Goal: Information Seeking & Learning: Learn about a topic

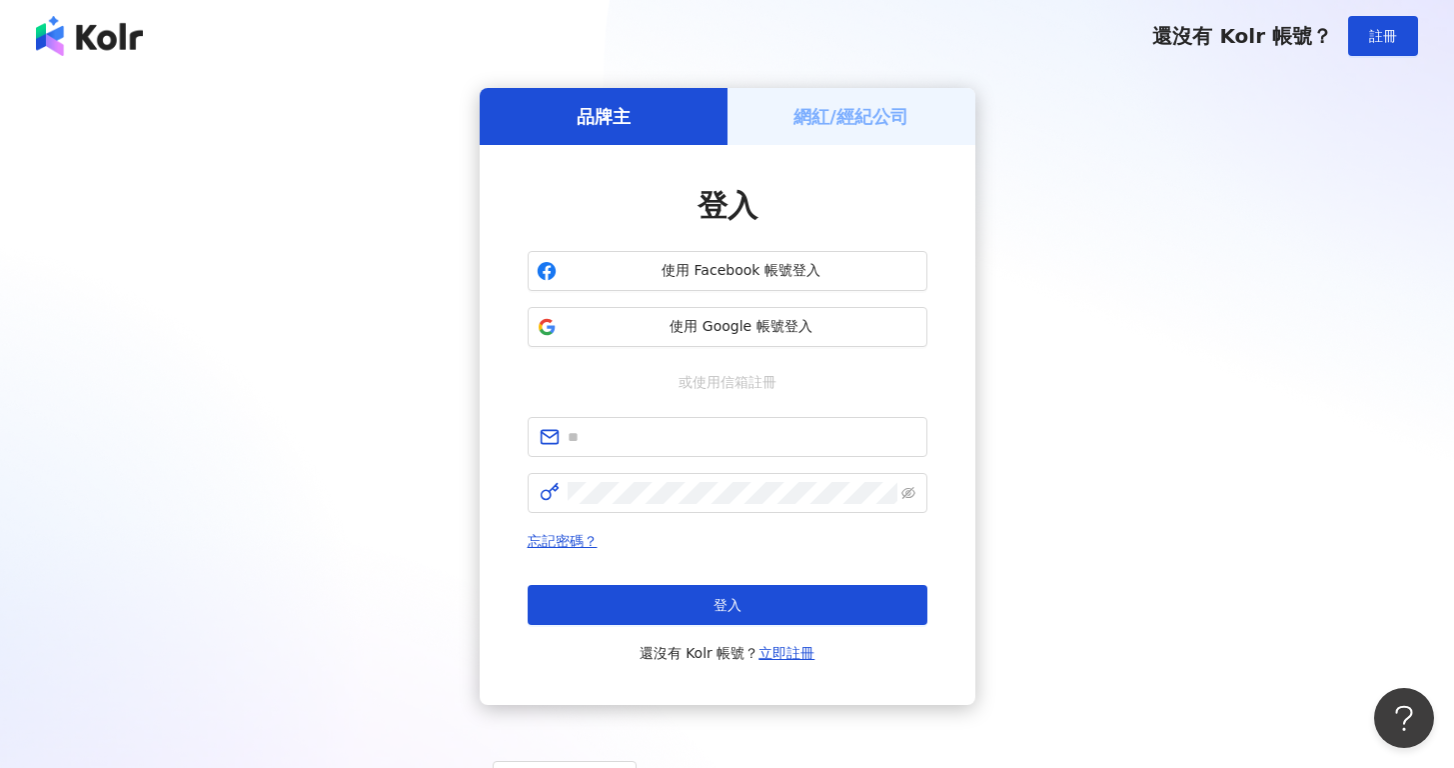
click at [689, 348] on div "登入 使用 Facebook 帳號登入 使用 Google 帳號登入 或使用信箱註冊 忘記密碼？ 登入 還沒有 Kolr 帳號？ 立即註冊" at bounding box center [728, 425] width 400 height 480
click at [695, 319] on span "使用 Google 帳號登入" at bounding box center [742, 327] width 354 height 20
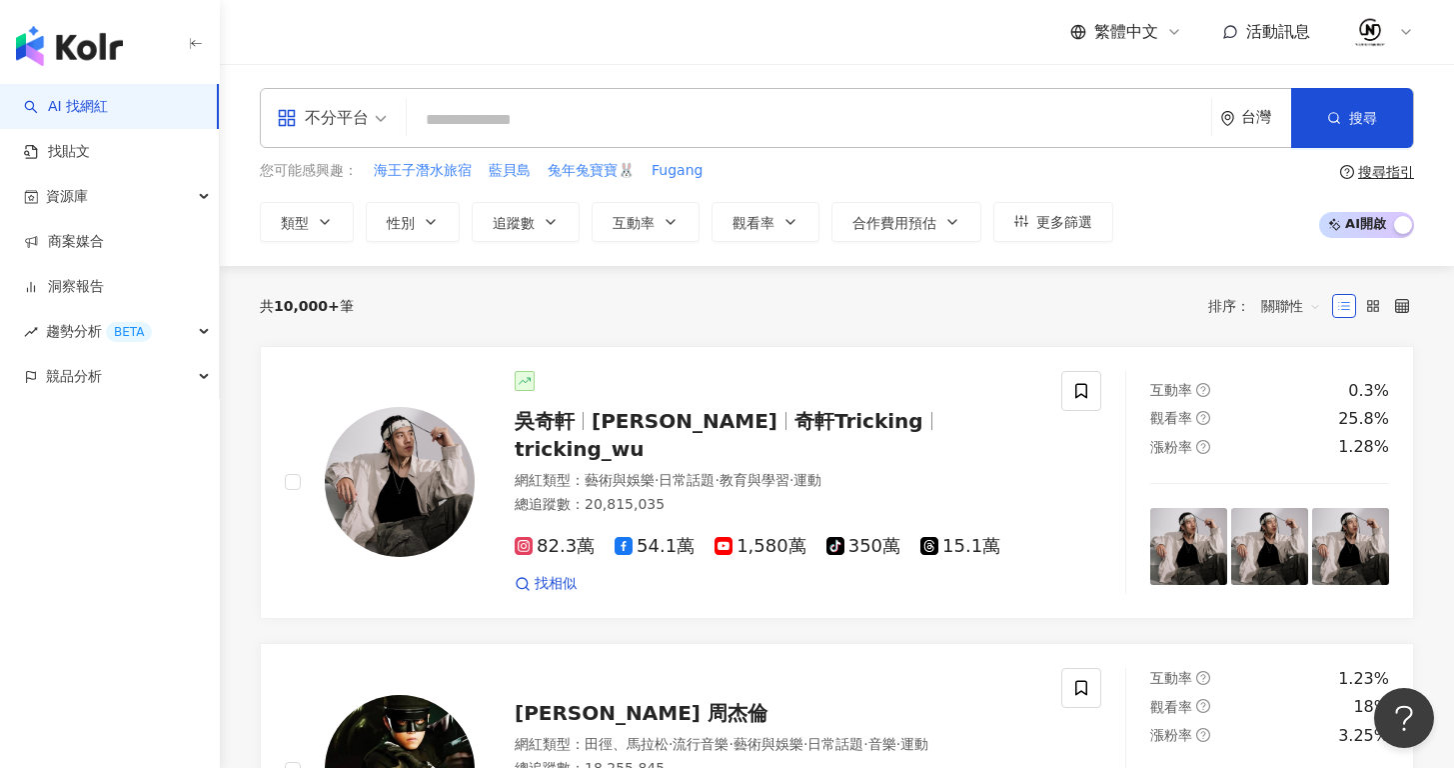
paste input "******"
type input "******"
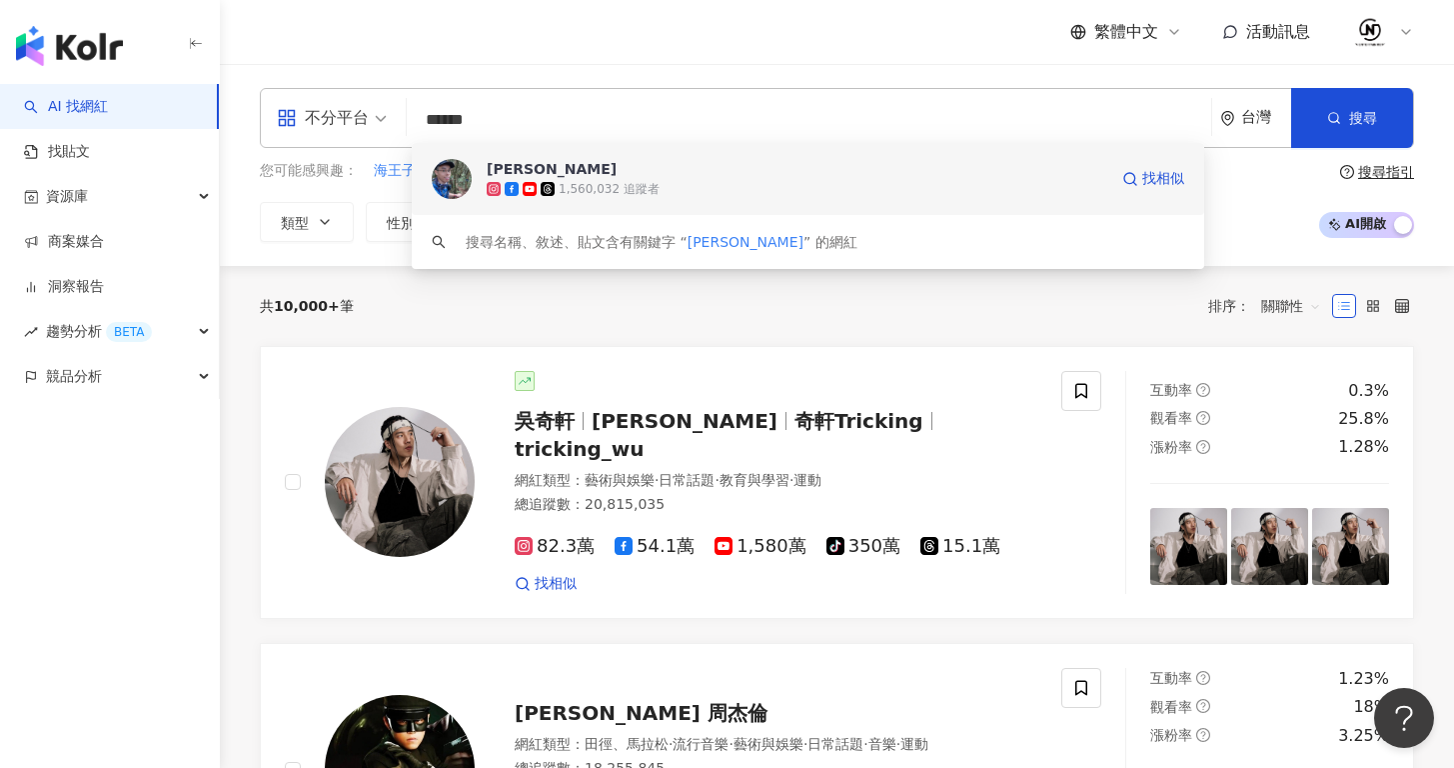
click at [638, 167] on span "胡子Huzi" at bounding box center [797, 169] width 621 height 20
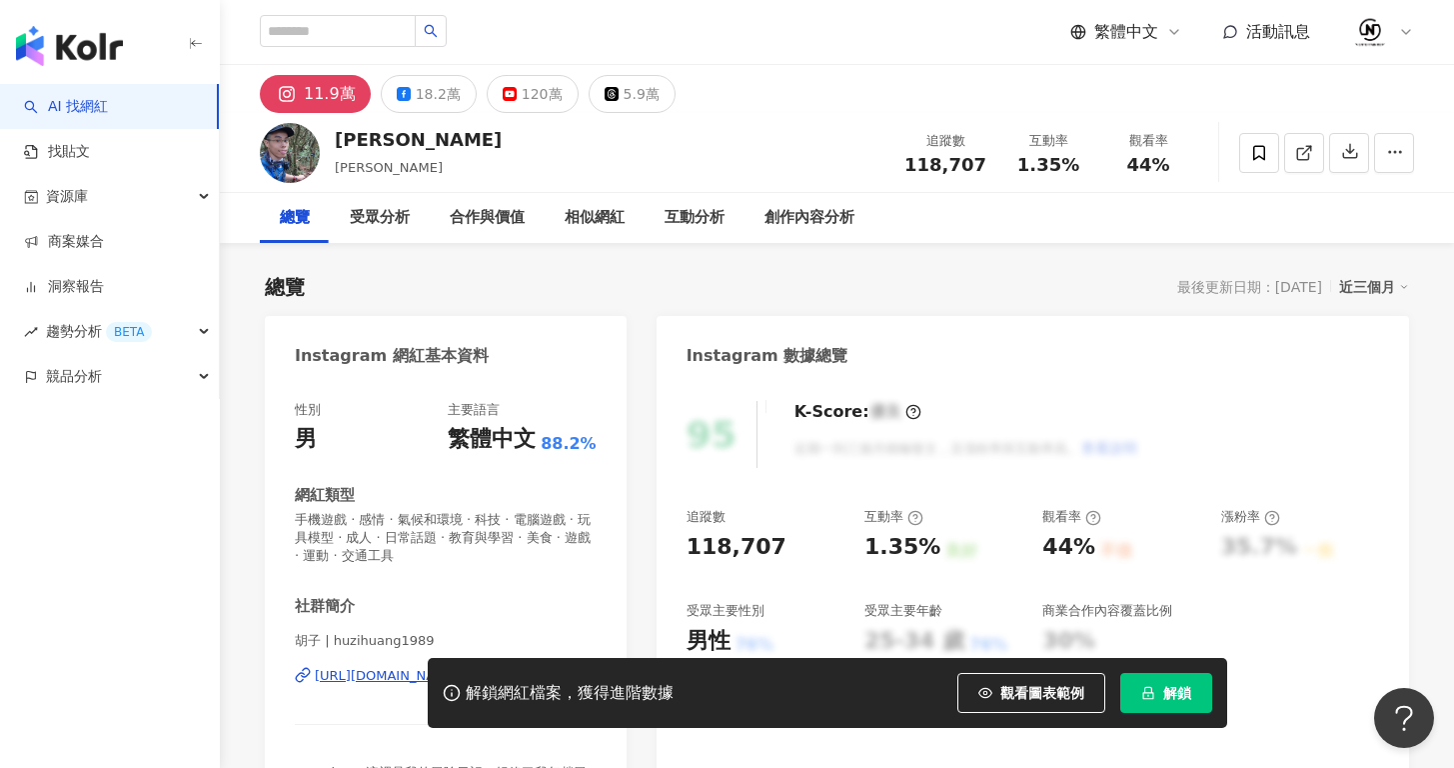
click at [1179, 695] on span "解鎖" at bounding box center [1177, 693] width 28 height 16
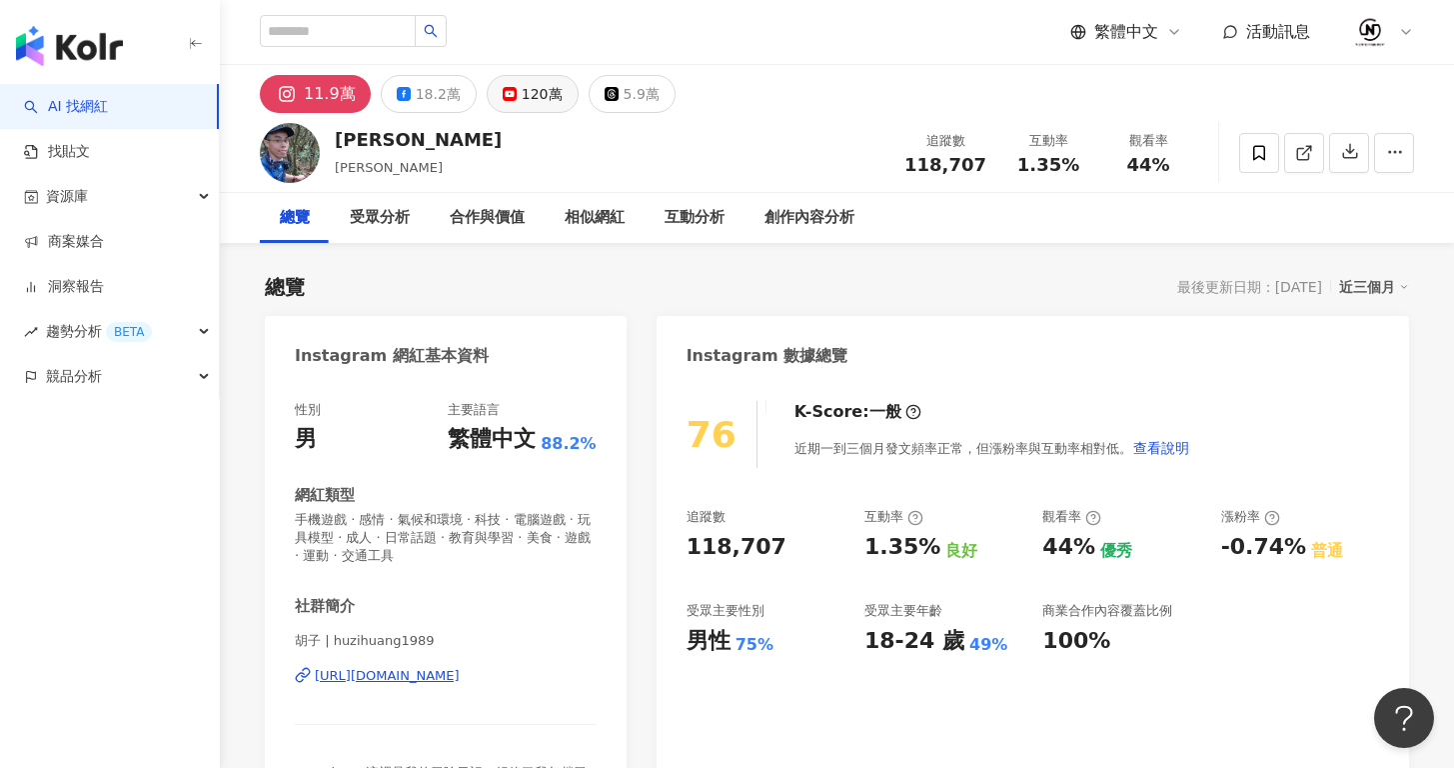
click at [522, 88] on div "120萬" at bounding box center [542, 94] width 41 height 28
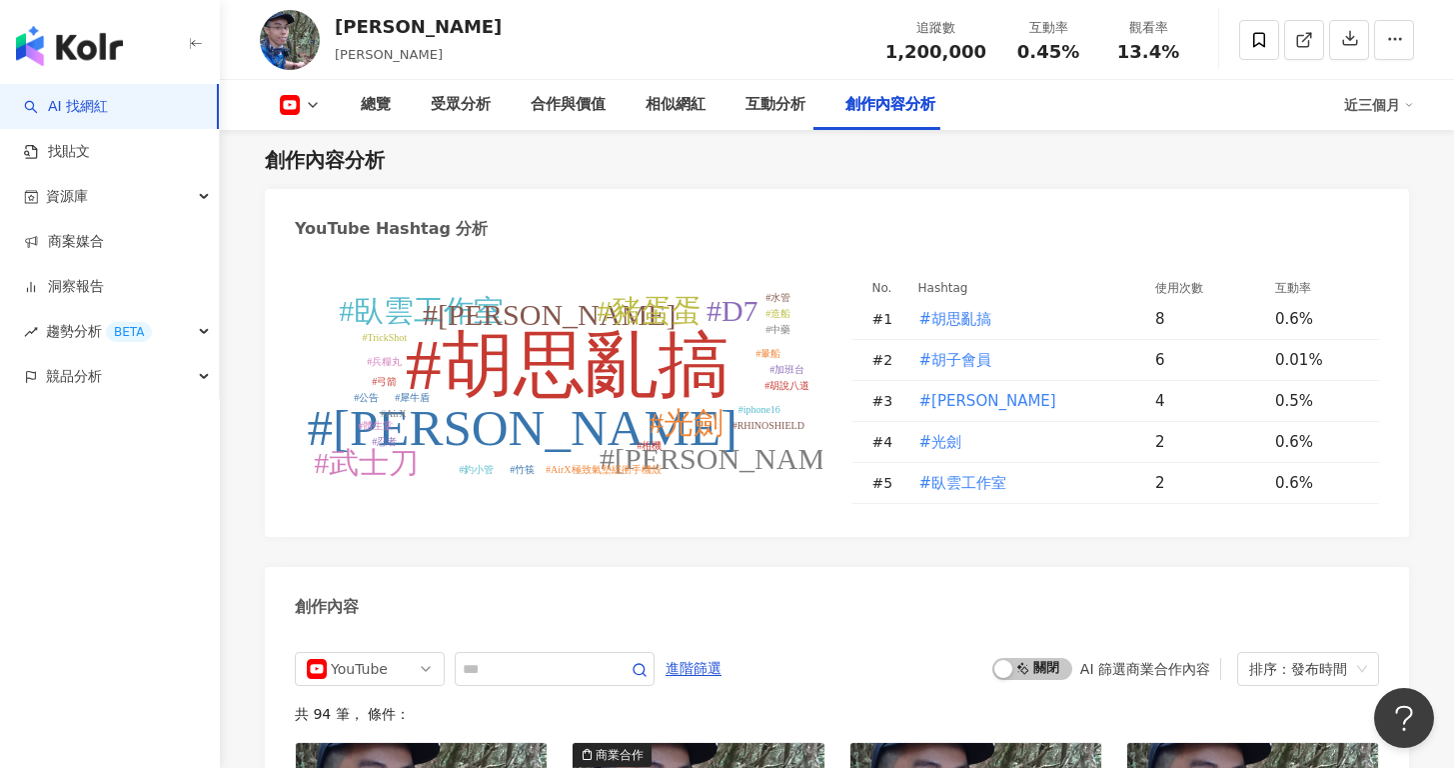
scroll to position [5075, 0]
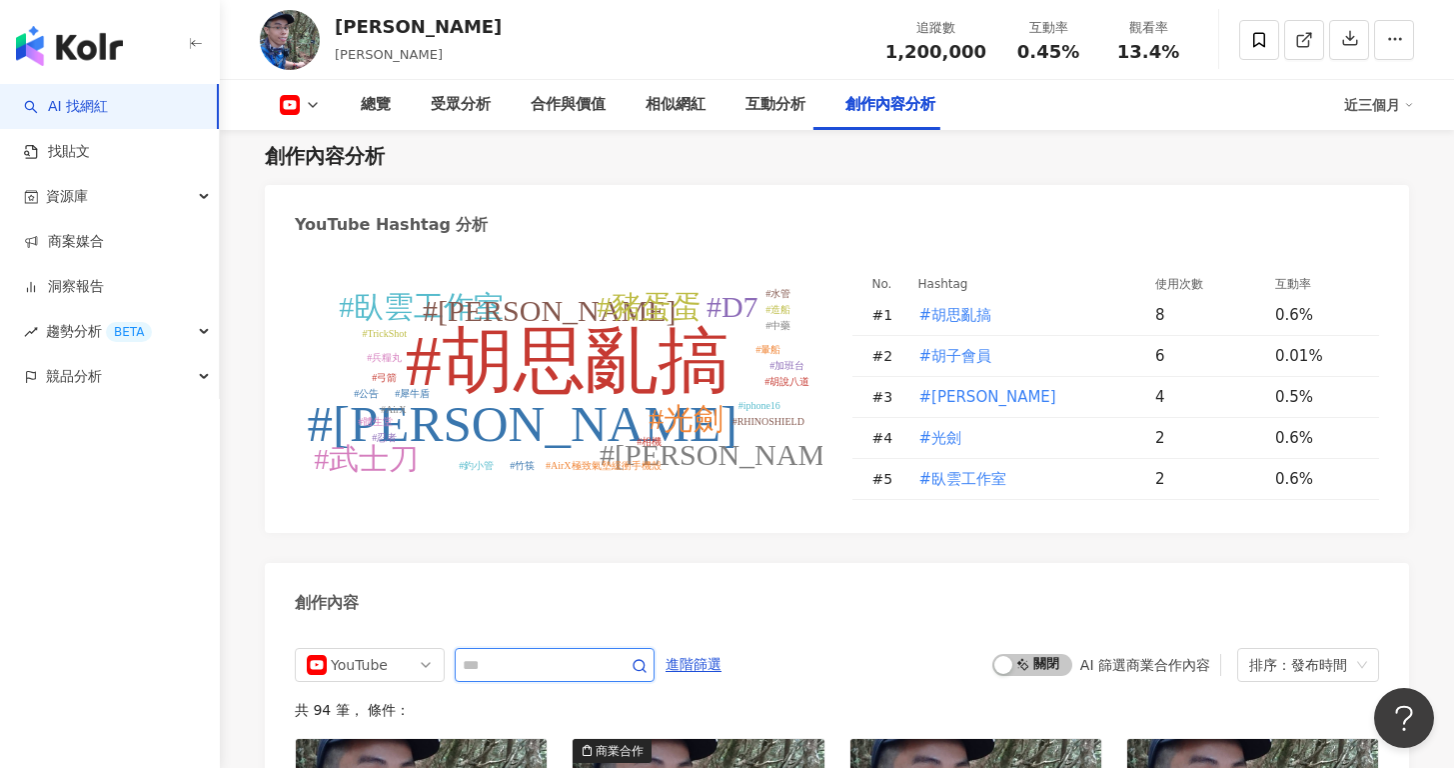
click at [603, 653] on input "text" at bounding box center [533, 665] width 140 height 24
click at [722, 649] on span "進階篩選" at bounding box center [694, 665] width 56 height 32
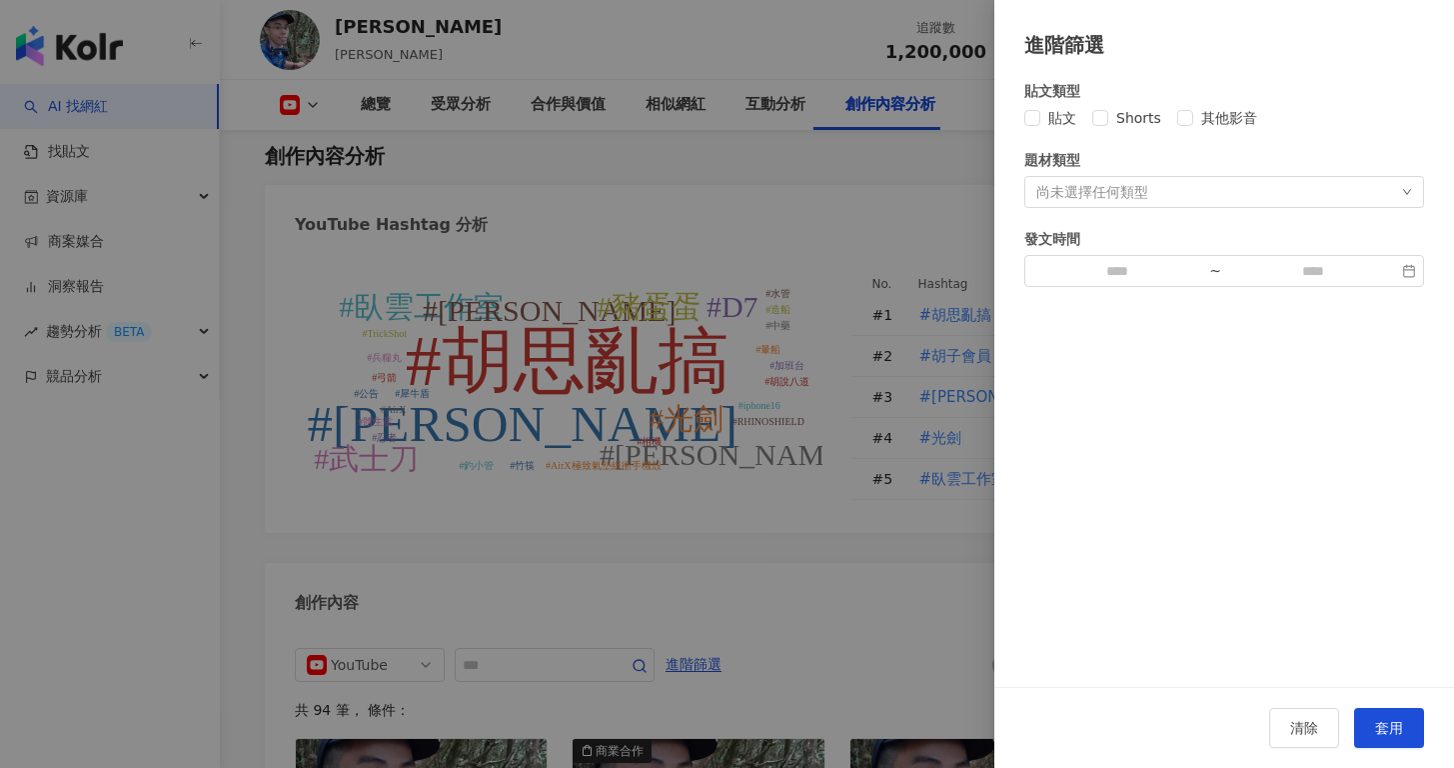
click at [1089, 189] on div "尚未選擇任何類型" at bounding box center [1093, 192] width 112 height 16
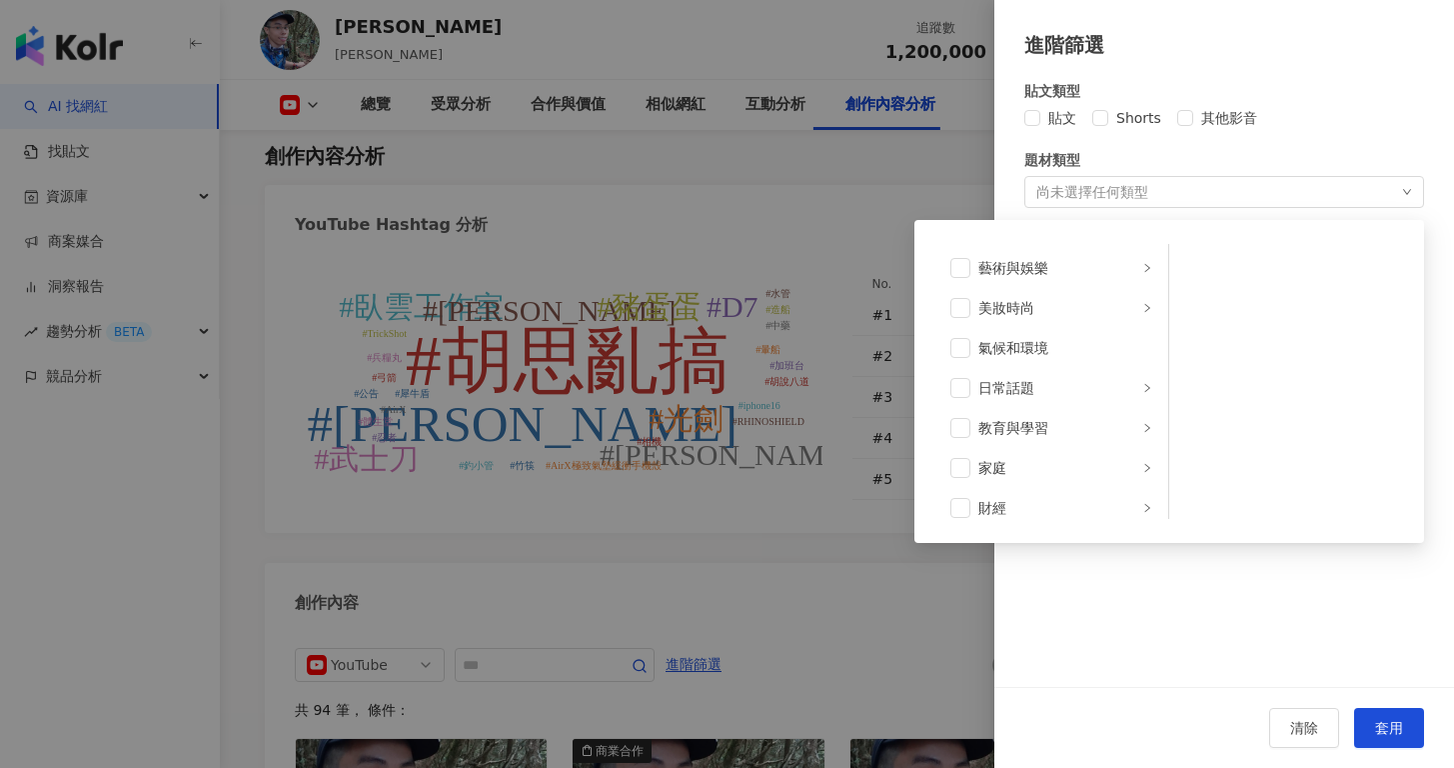
click at [1089, 189] on div "尚未選擇任何類型" at bounding box center [1093, 192] width 112 height 16
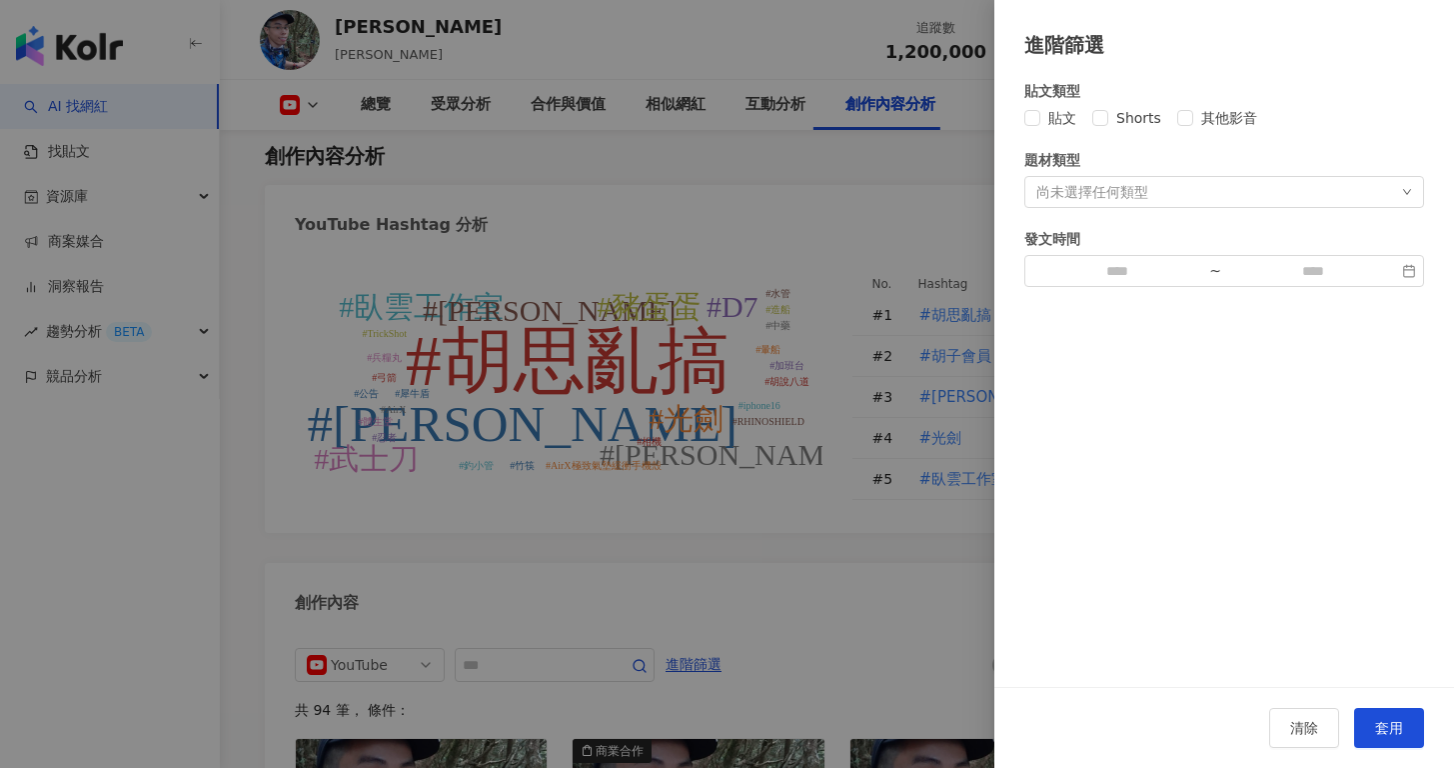
click at [794, 481] on div at bounding box center [727, 384] width 1454 height 768
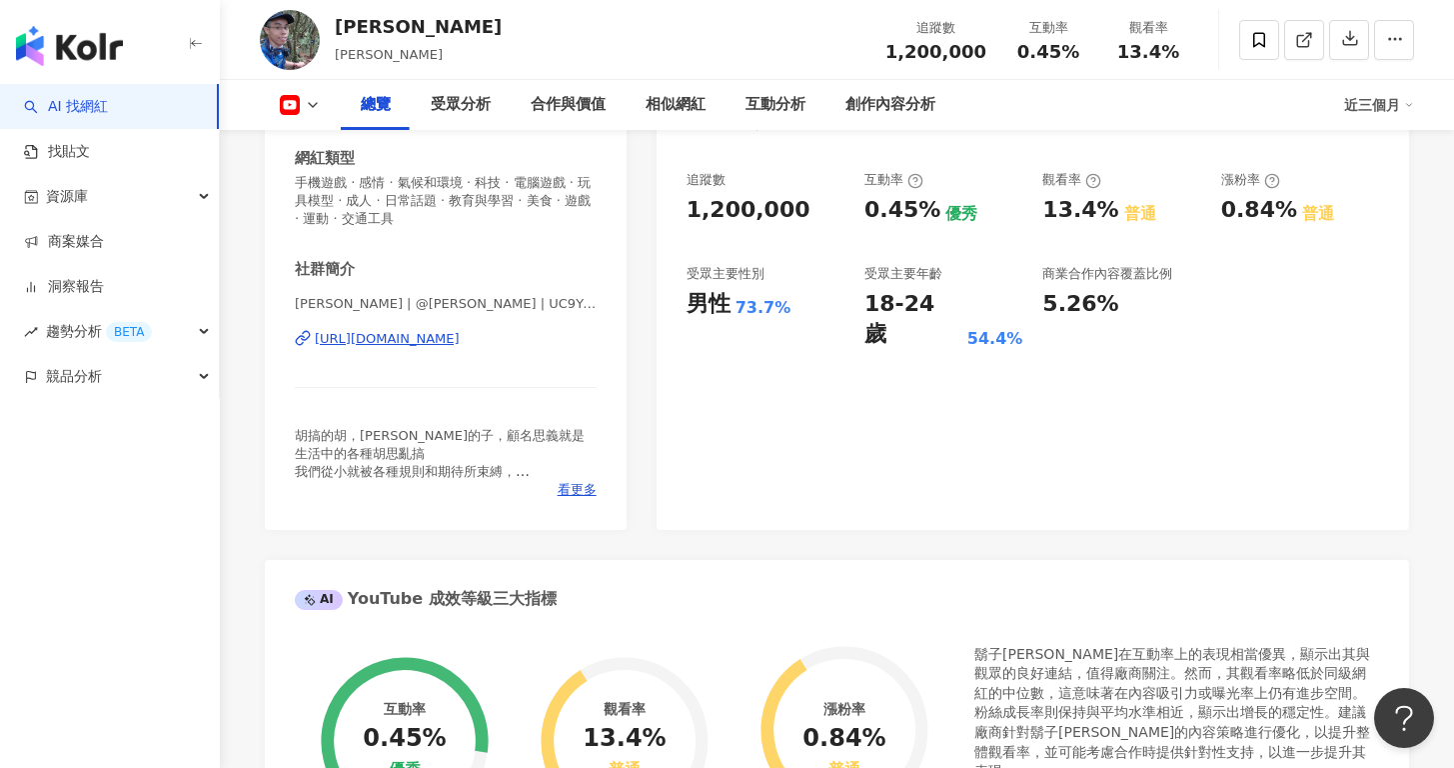
scroll to position [0, 0]
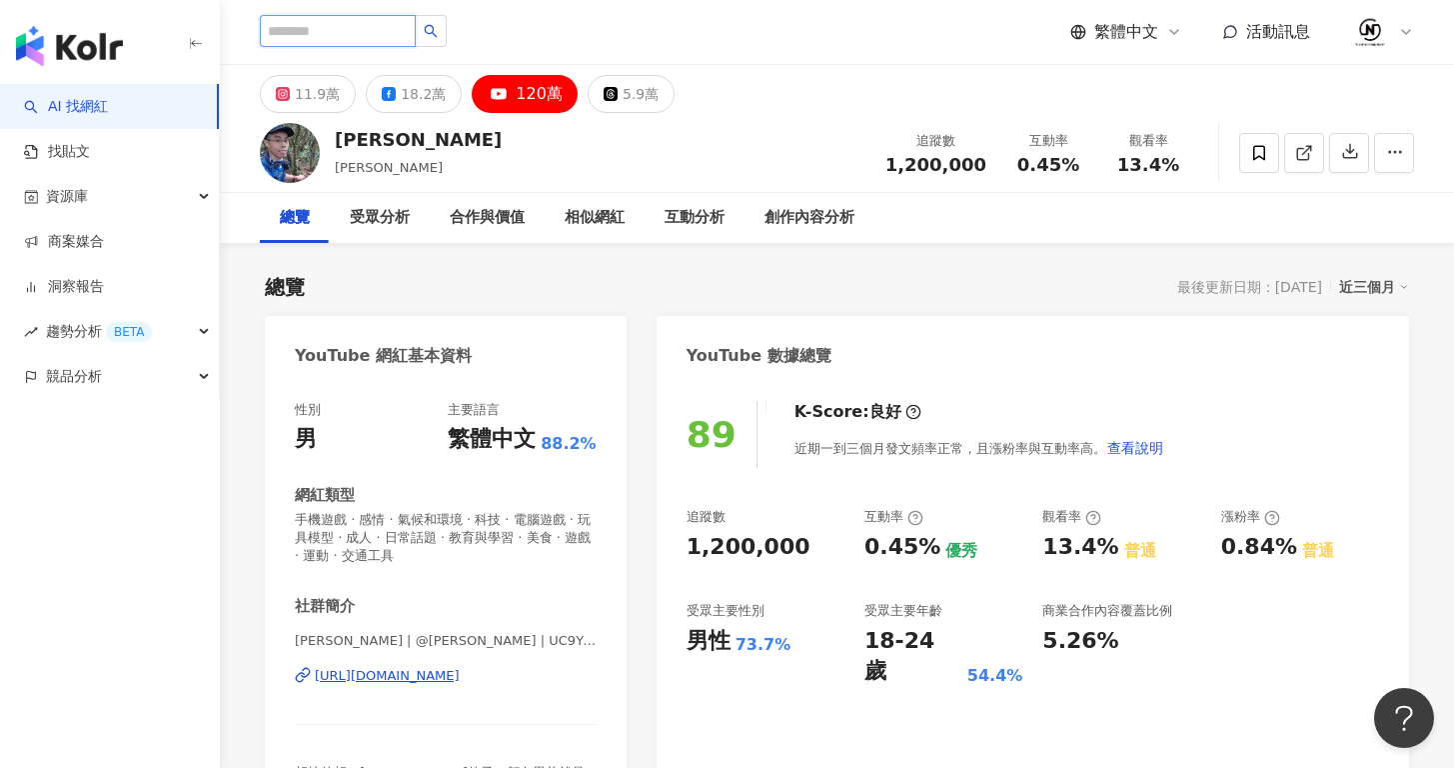
click at [367, 28] on input "search" at bounding box center [338, 31] width 156 height 32
type input "****"
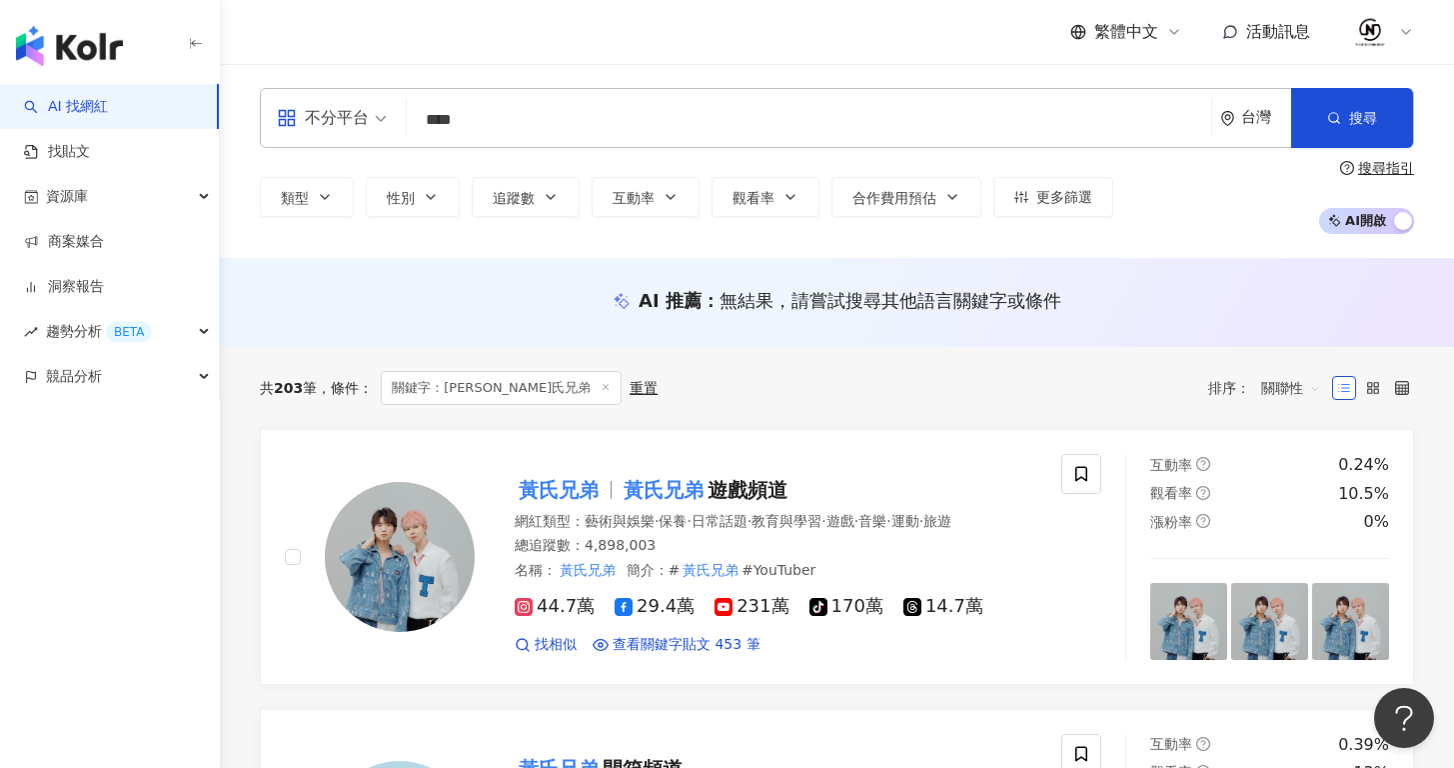
click at [761, 475] on div "黃氏兄弟 黃氏兄弟 遊戲頻道 網紅類型 ： 藝術與娛樂 · 保養 · 日常話題 · 教育與學習 · 遊戲 · 音樂 · 運動 · 旅遊 總追蹤數 ： 4,89…" at bounding box center [756, 557] width 563 height 195
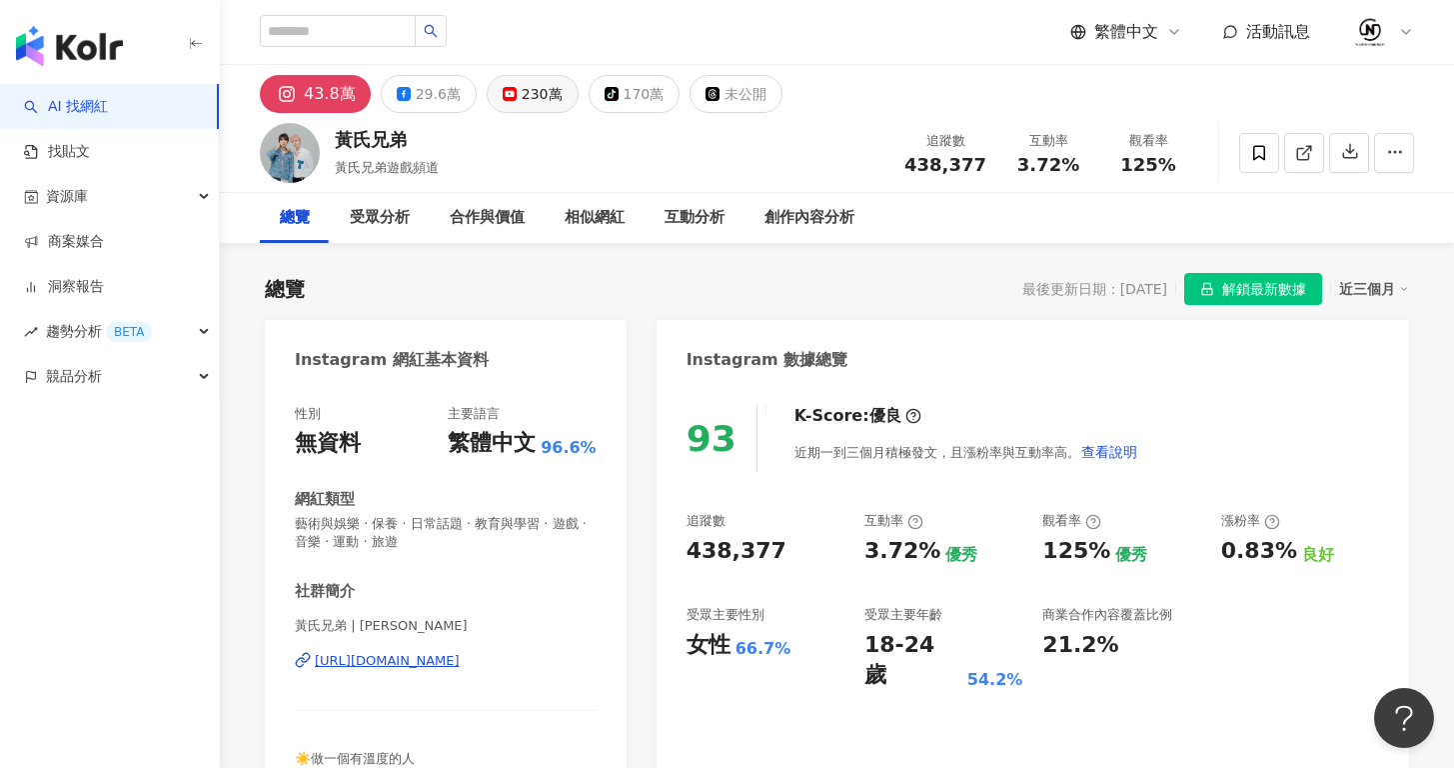
click at [522, 95] on div "230萬" at bounding box center [542, 94] width 41 height 28
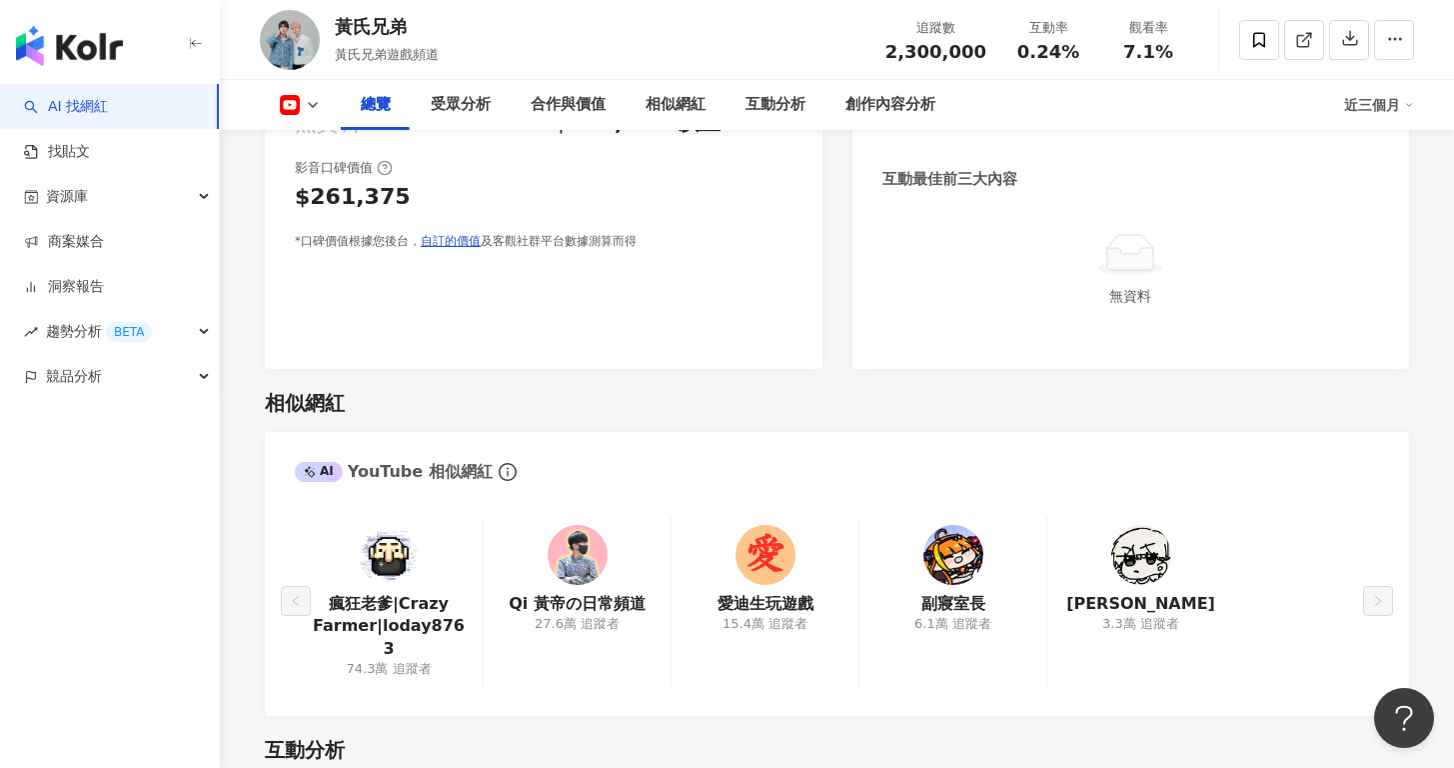
scroll to position [1223, 0]
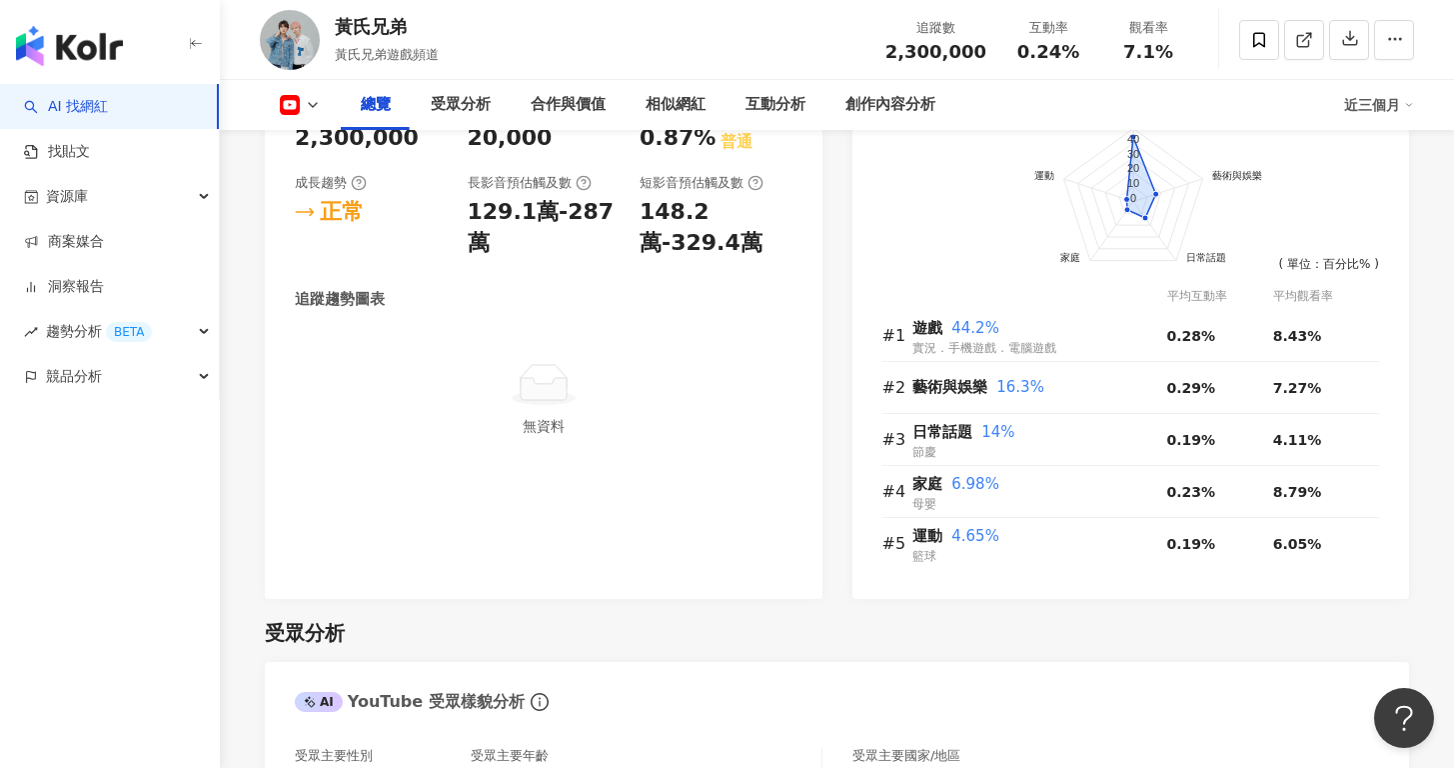
click at [310, 104] on polyline at bounding box center [313, 105] width 8 height 4
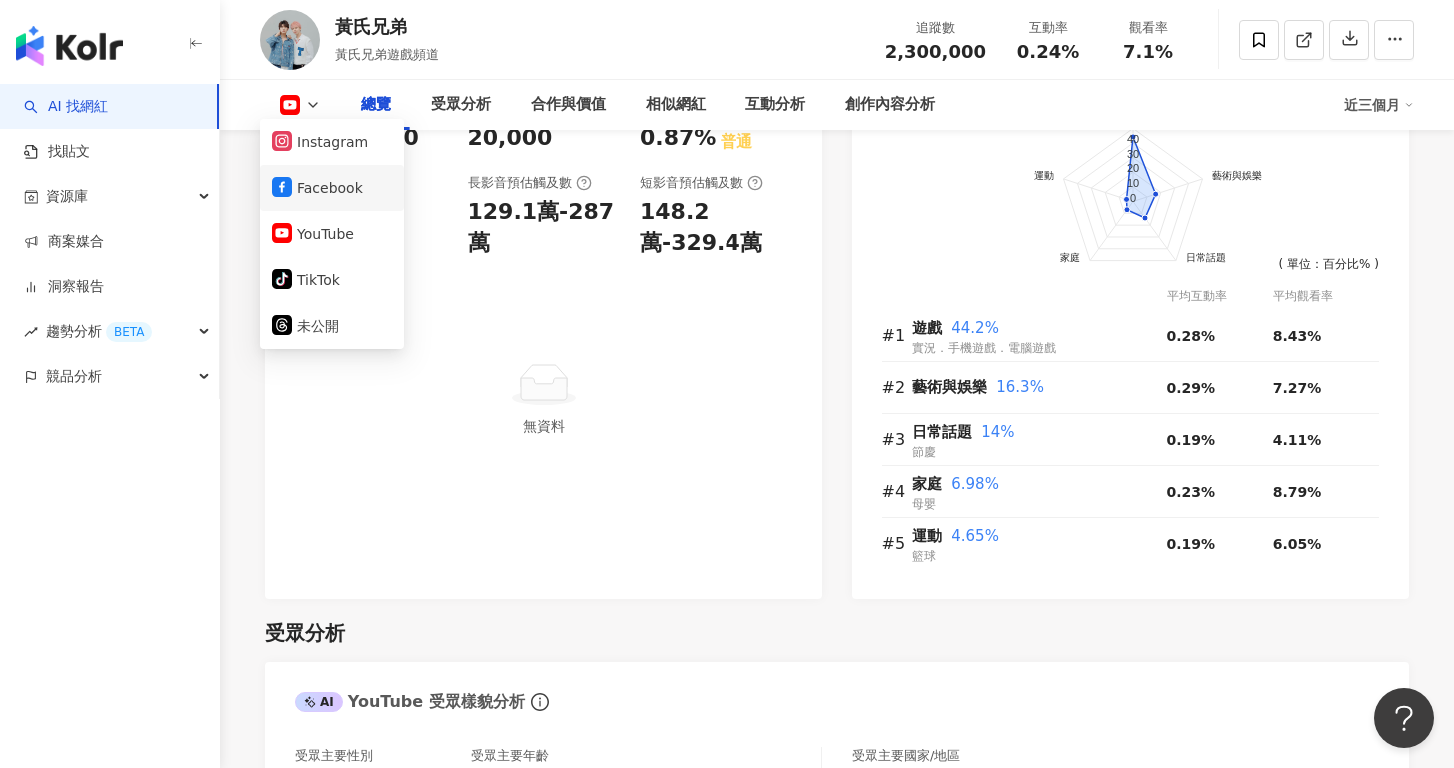
click at [322, 195] on button "Facebook" at bounding box center [332, 188] width 120 height 28
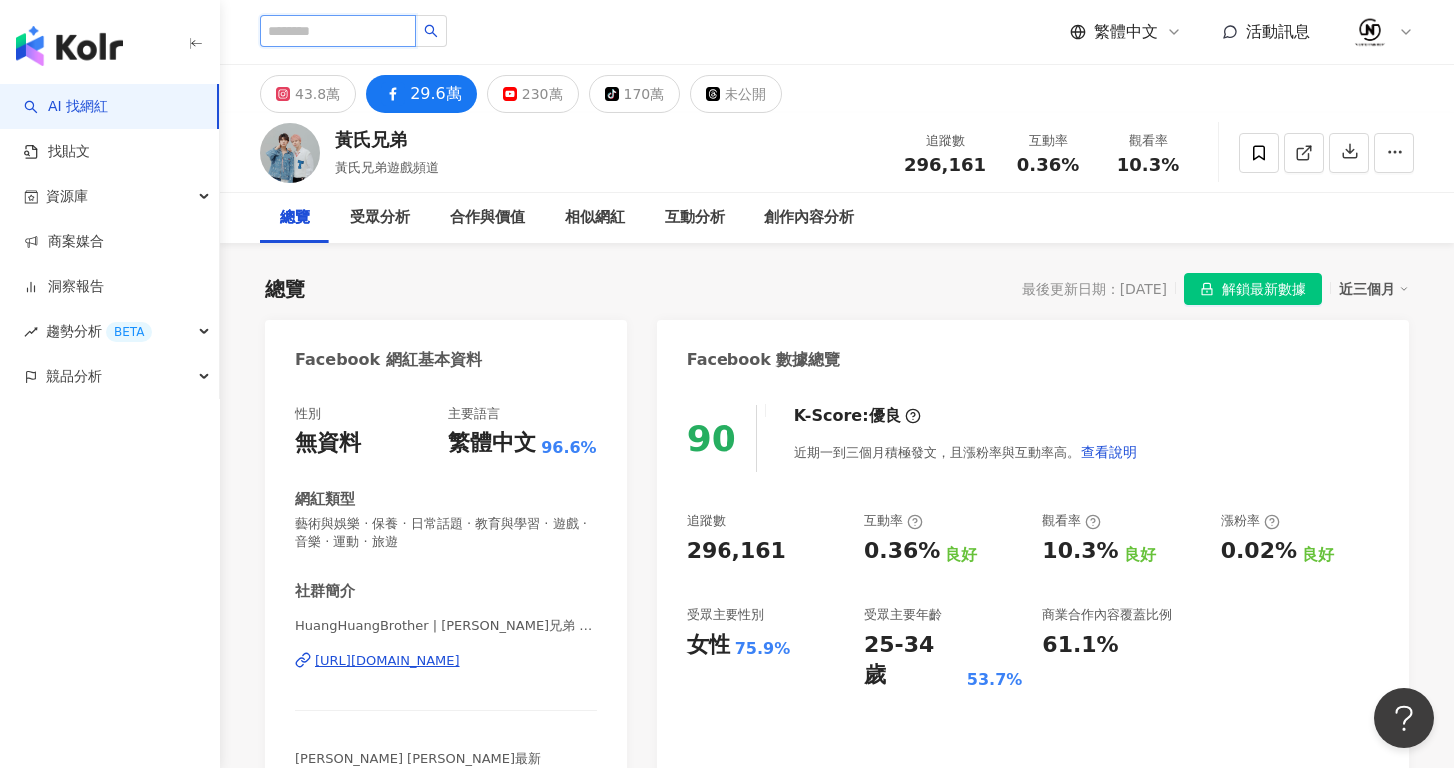
click at [383, 28] on input "search" at bounding box center [338, 31] width 156 height 32
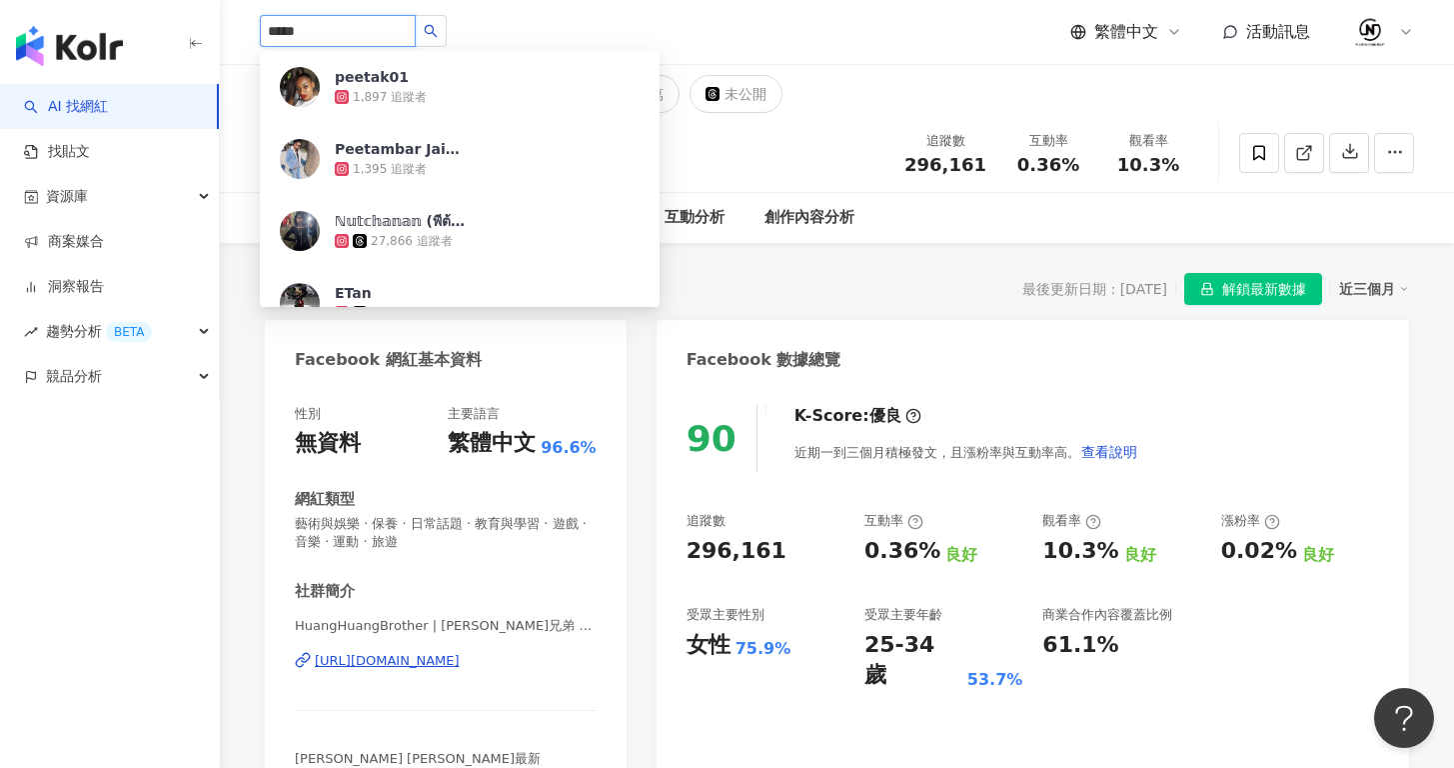
drag, startPoint x: 361, startPoint y: 31, endPoint x: 168, endPoint y: 26, distance: 193.0
paste input "******"
type input "**********"
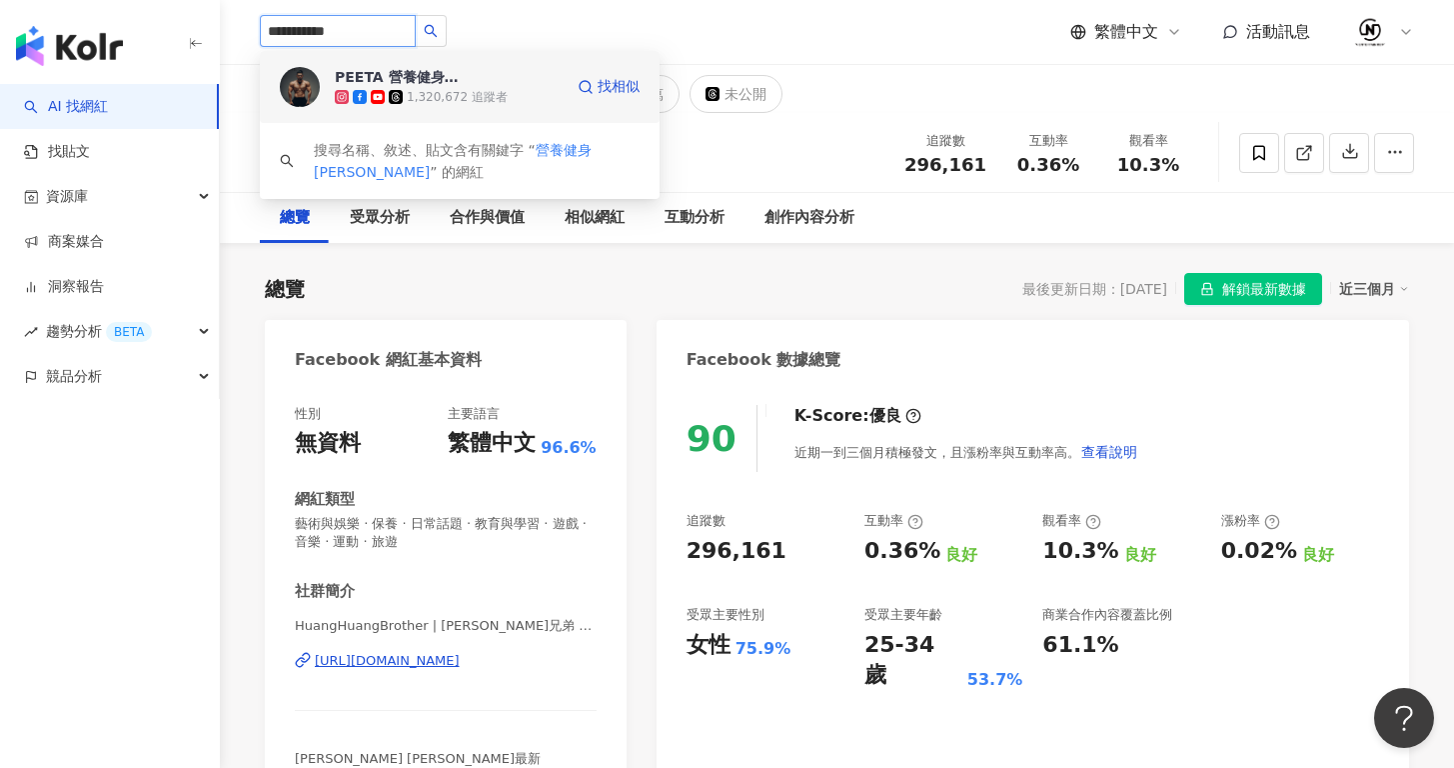
click at [493, 90] on div "1,320,672 追蹤者" at bounding box center [457, 97] width 101 height 17
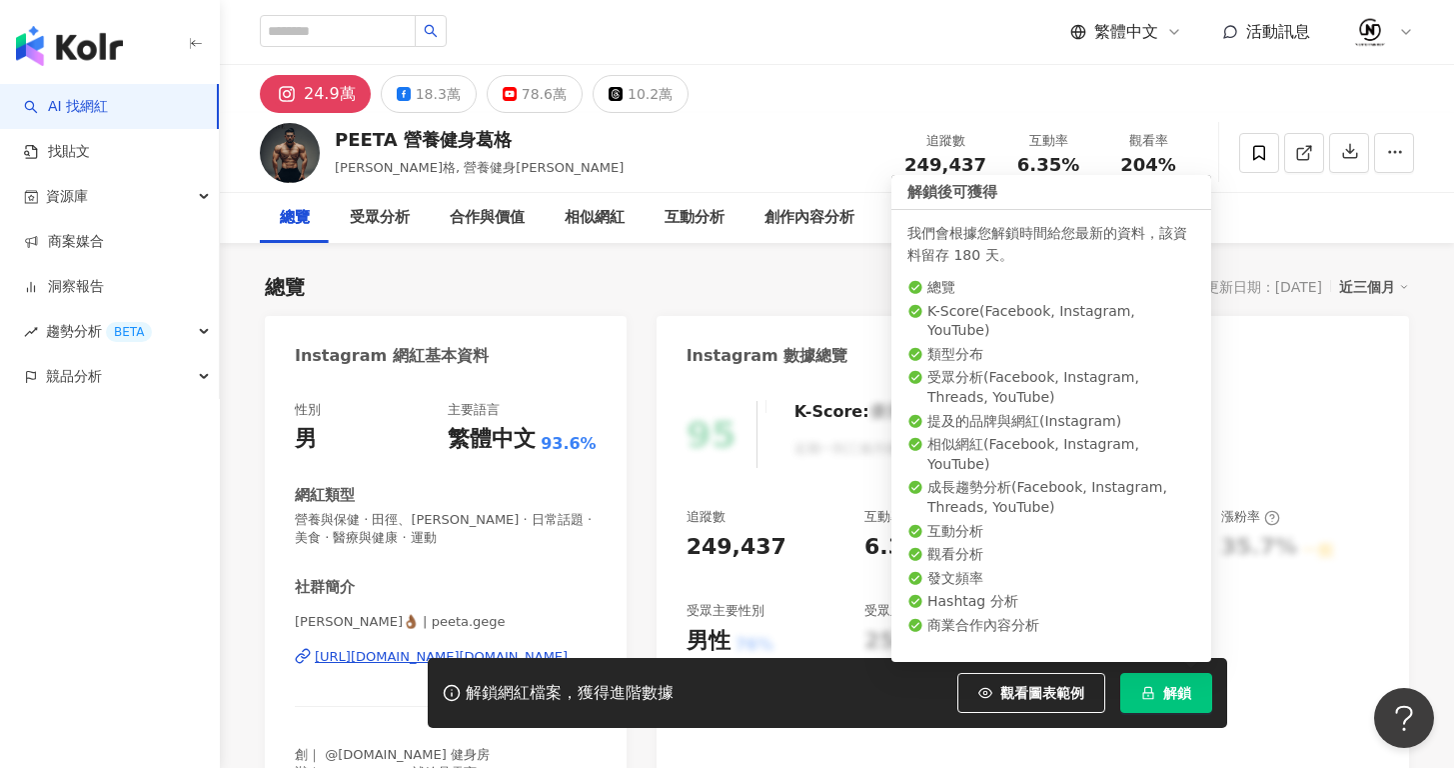
click at [1154, 702] on button "解鎖" at bounding box center [1166, 693] width 92 height 40
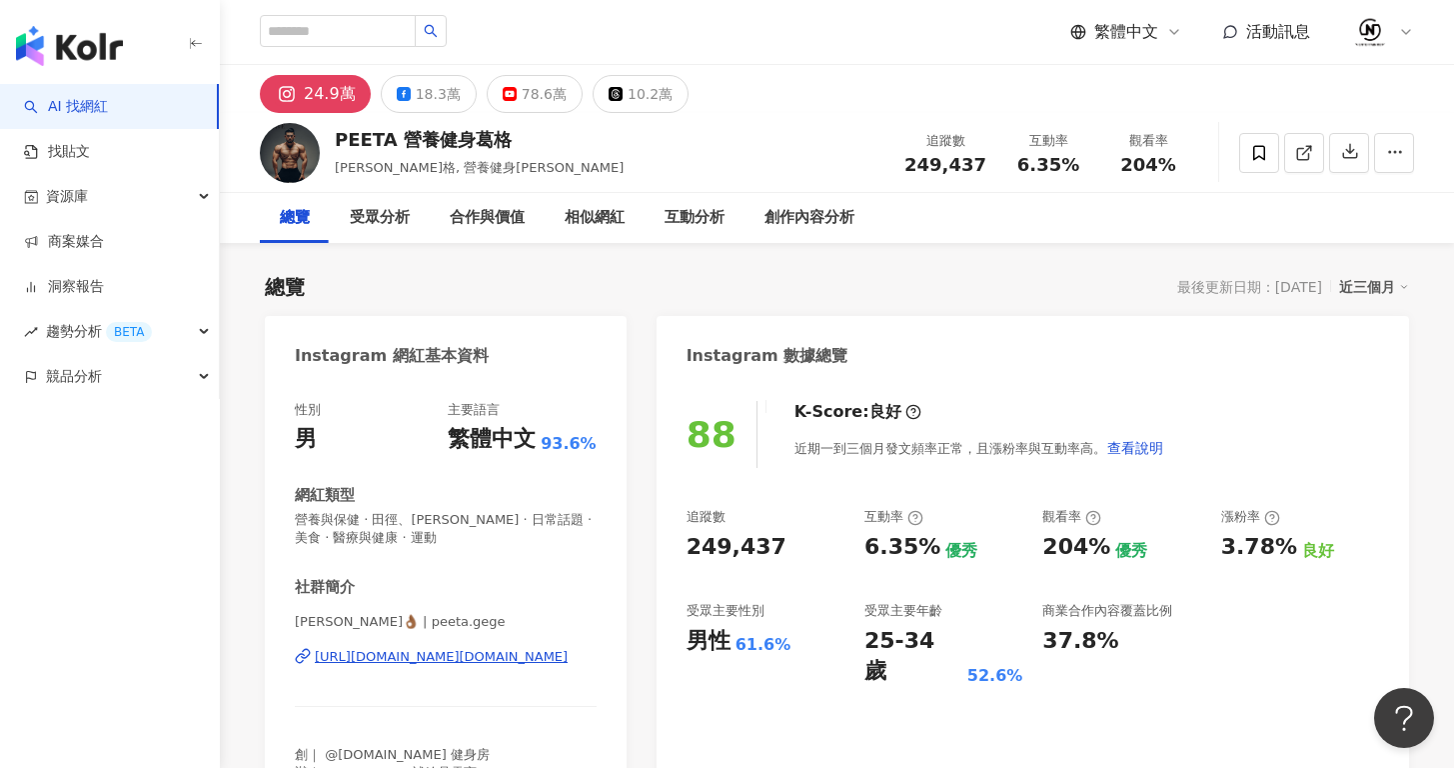
click at [522, 99] on div "78.6萬" at bounding box center [544, 94] width 45 height 28
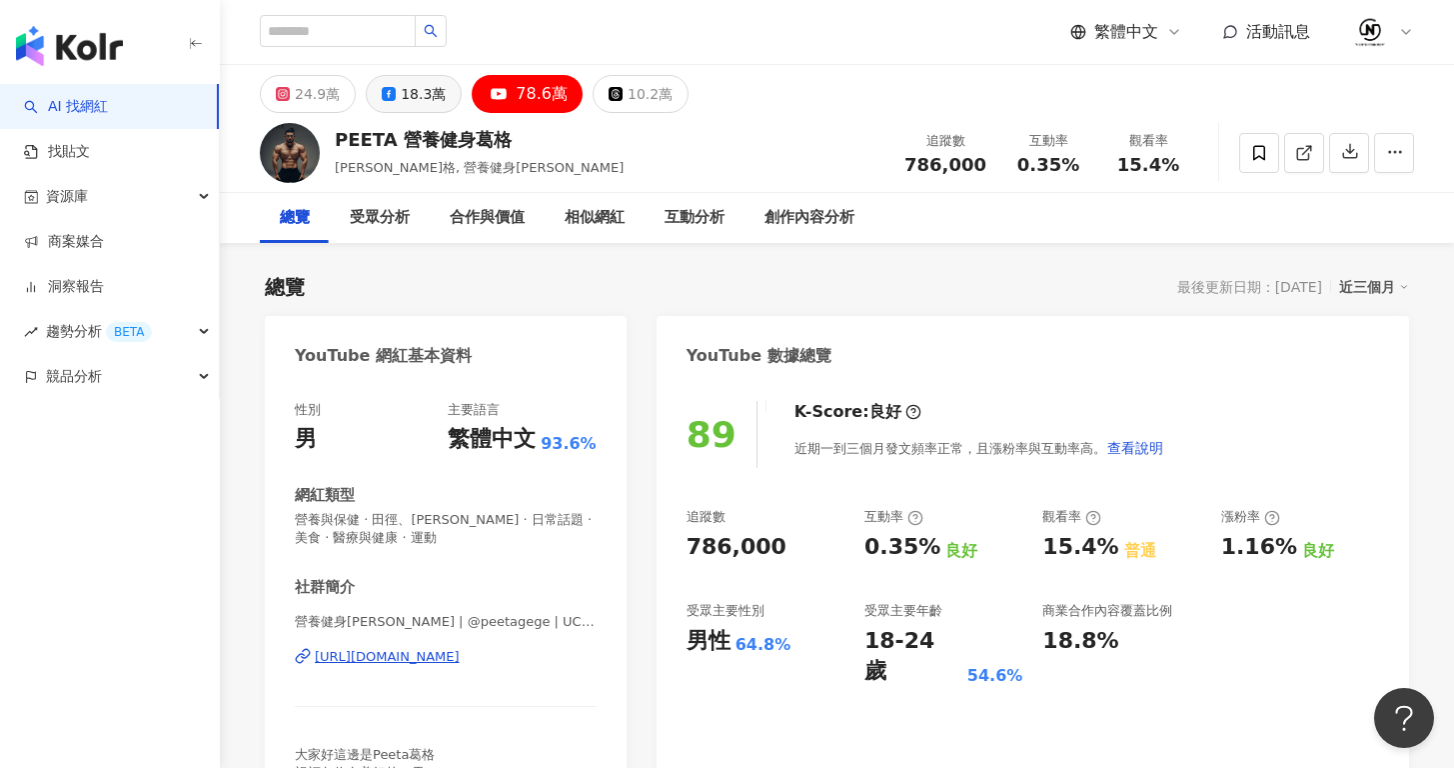
click at [428, 89] on div "18.3萬" at bounding box center [423, 94] width 45 height 28
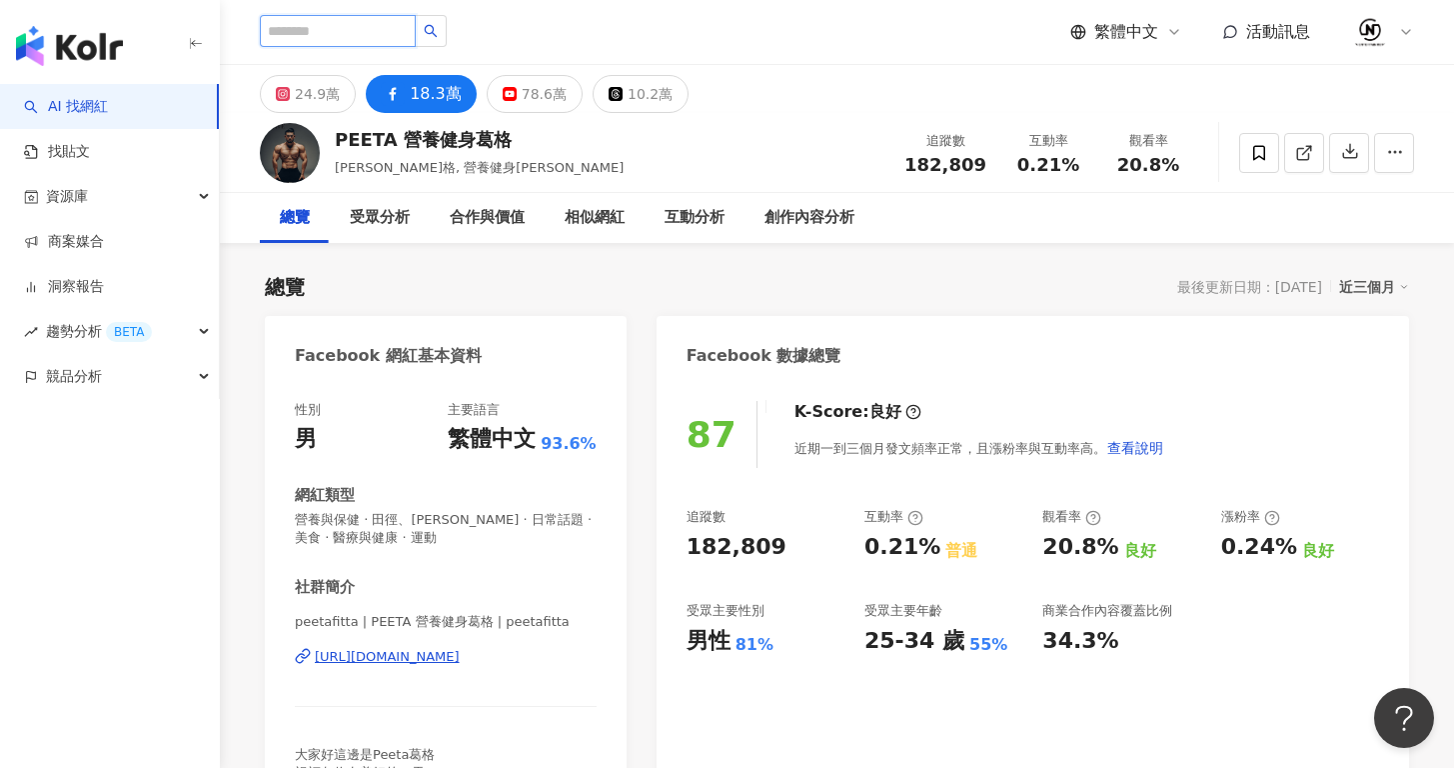
click at [386, 28] on input "search" at bounding box center [338, 31] width 156 height 32
paste input "****"
type input "****"
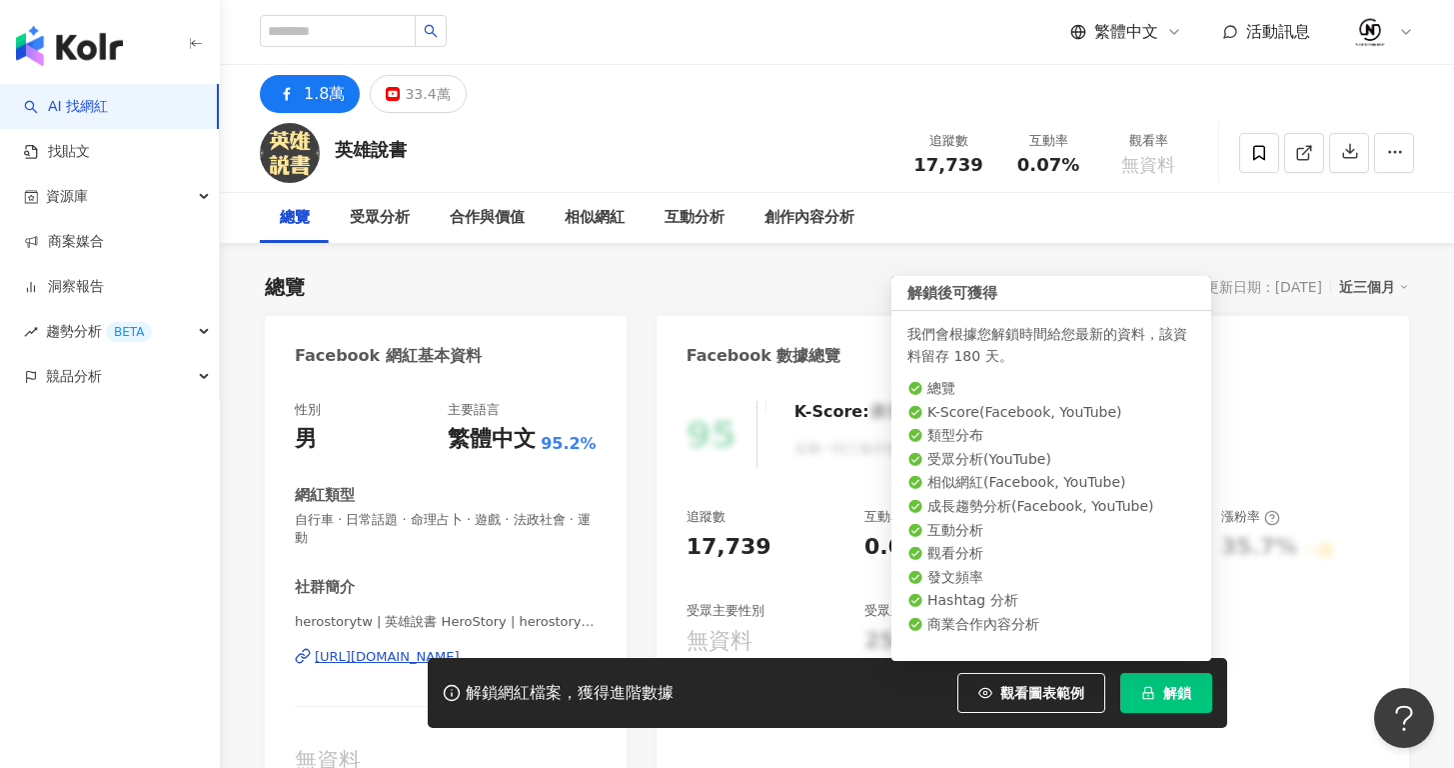
click at [1165, 692] on span "解鎖" at bounding box center [1177, 693] width 28 height 16
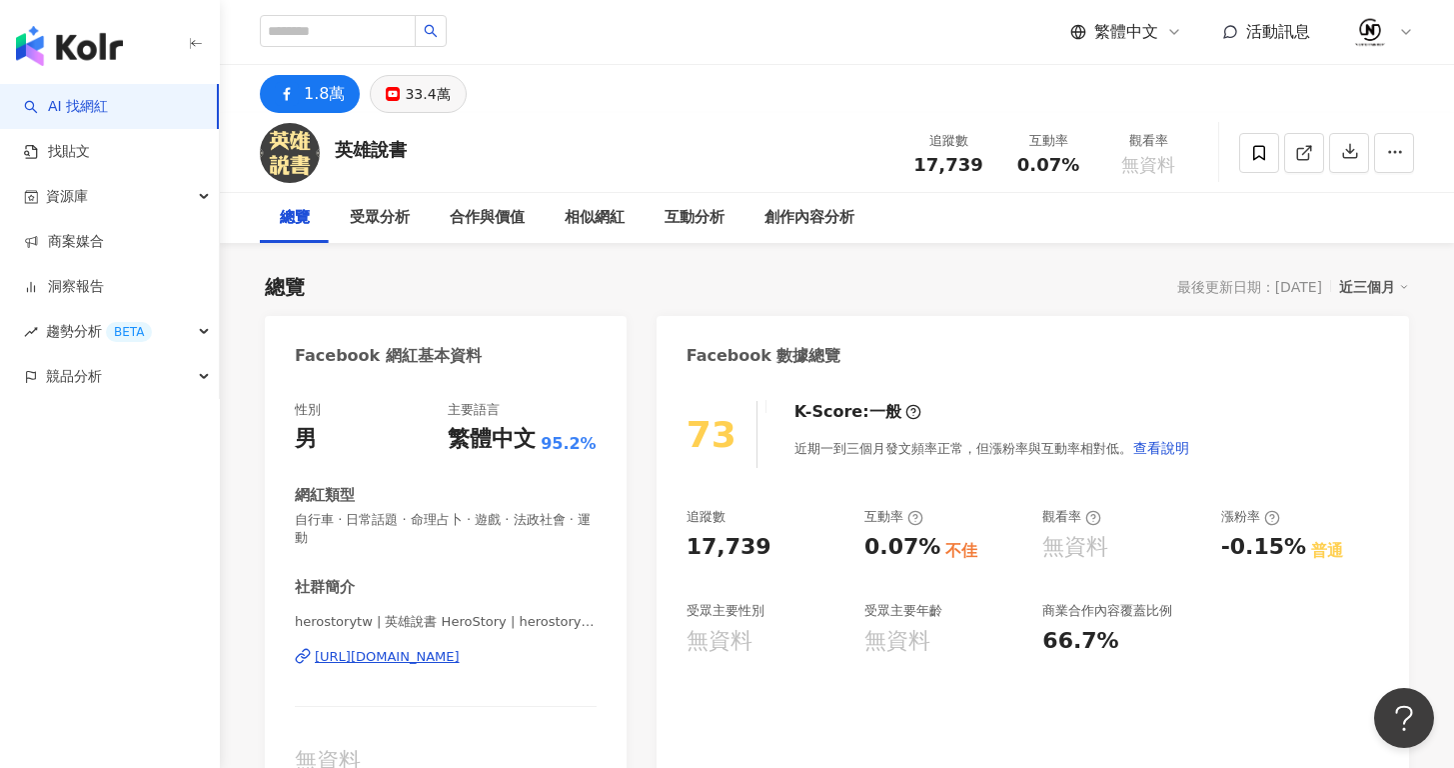
click at [418, 96] on div "33.4萬" at bounding box center [427, 94] width 45 height 28
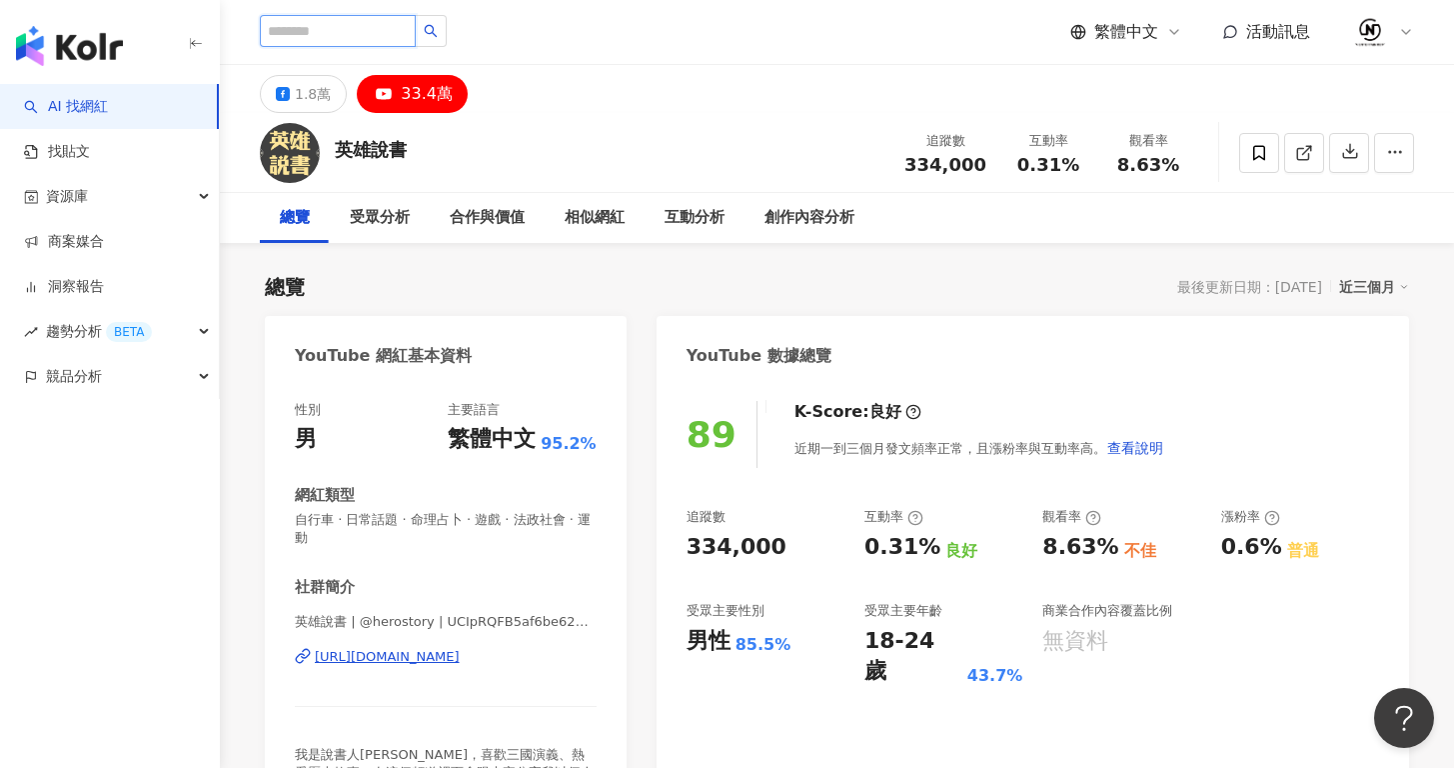
click at [376, 27] on input "search" at bounding box center [338, 31] width 156 height 32
type input "*"
type input "*****"
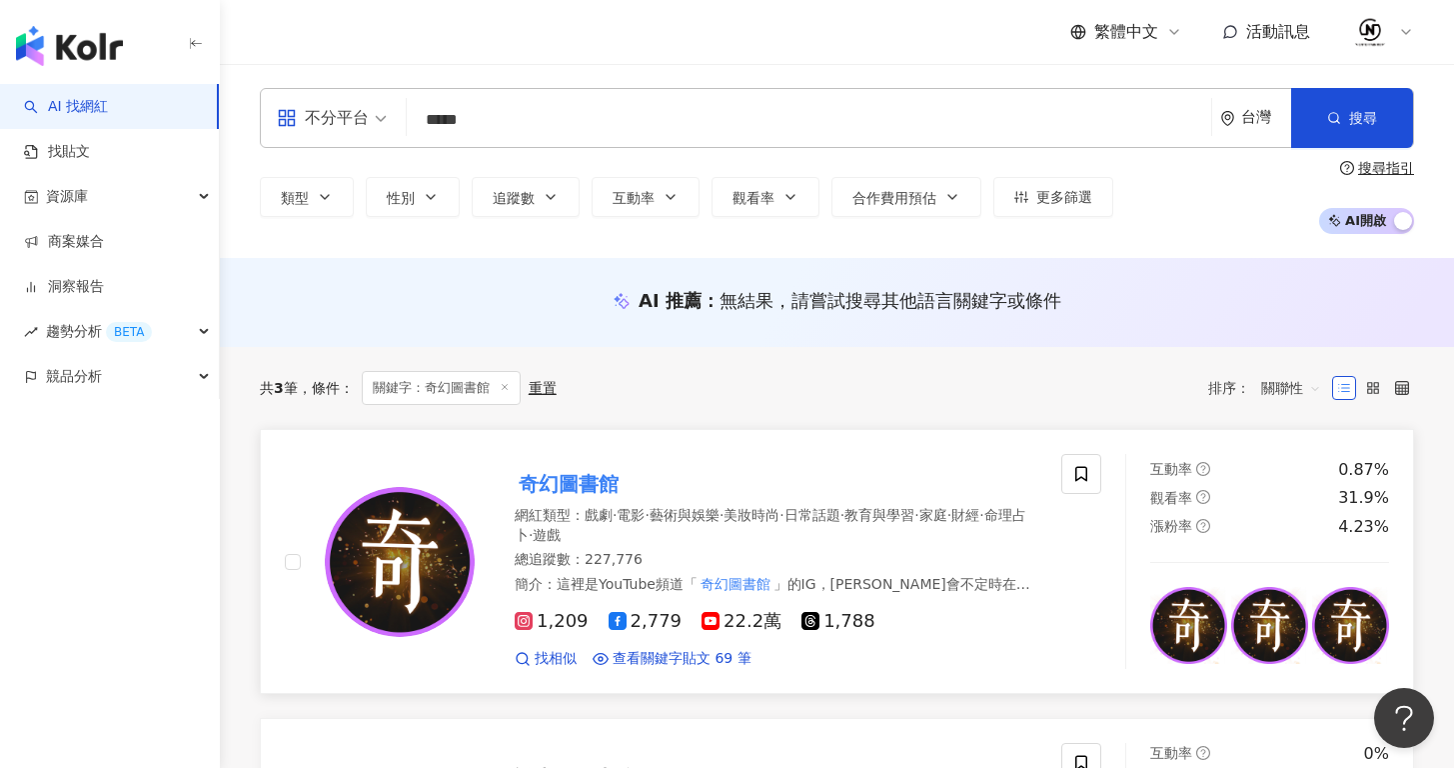
click at [401, 541] on img at bounding box center [400, 562] width 150 height 150
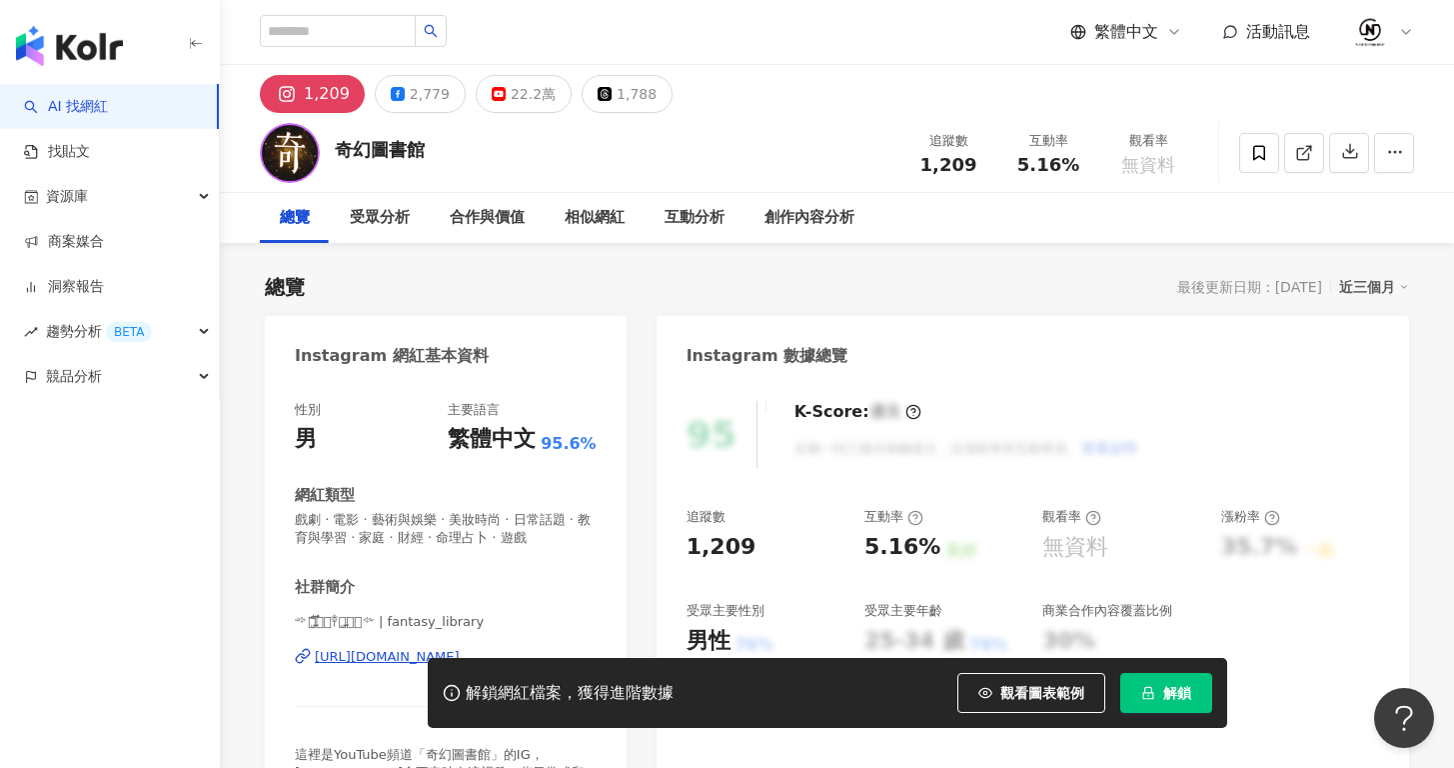
click at [1170, 692] on span "解鎖" at bounding box center [1177, 693] width 28 height 16
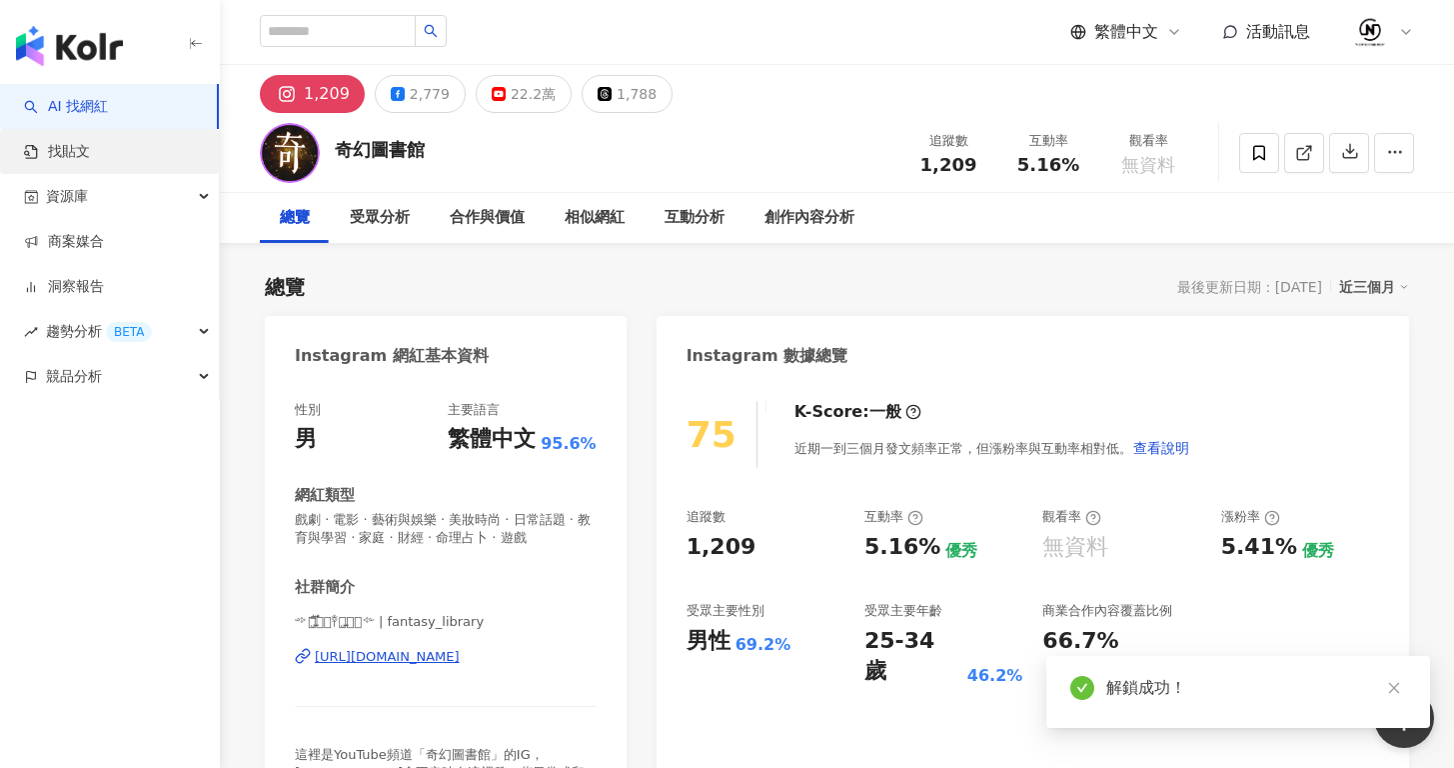
drag, startPoint x: 515, startPoint y: 92, endPoint x: 51, endPoint y: 155, distance: 468.0
click at [515, 92] on div "22.2萬" at bounding box center [533, 94] width 45 height 28
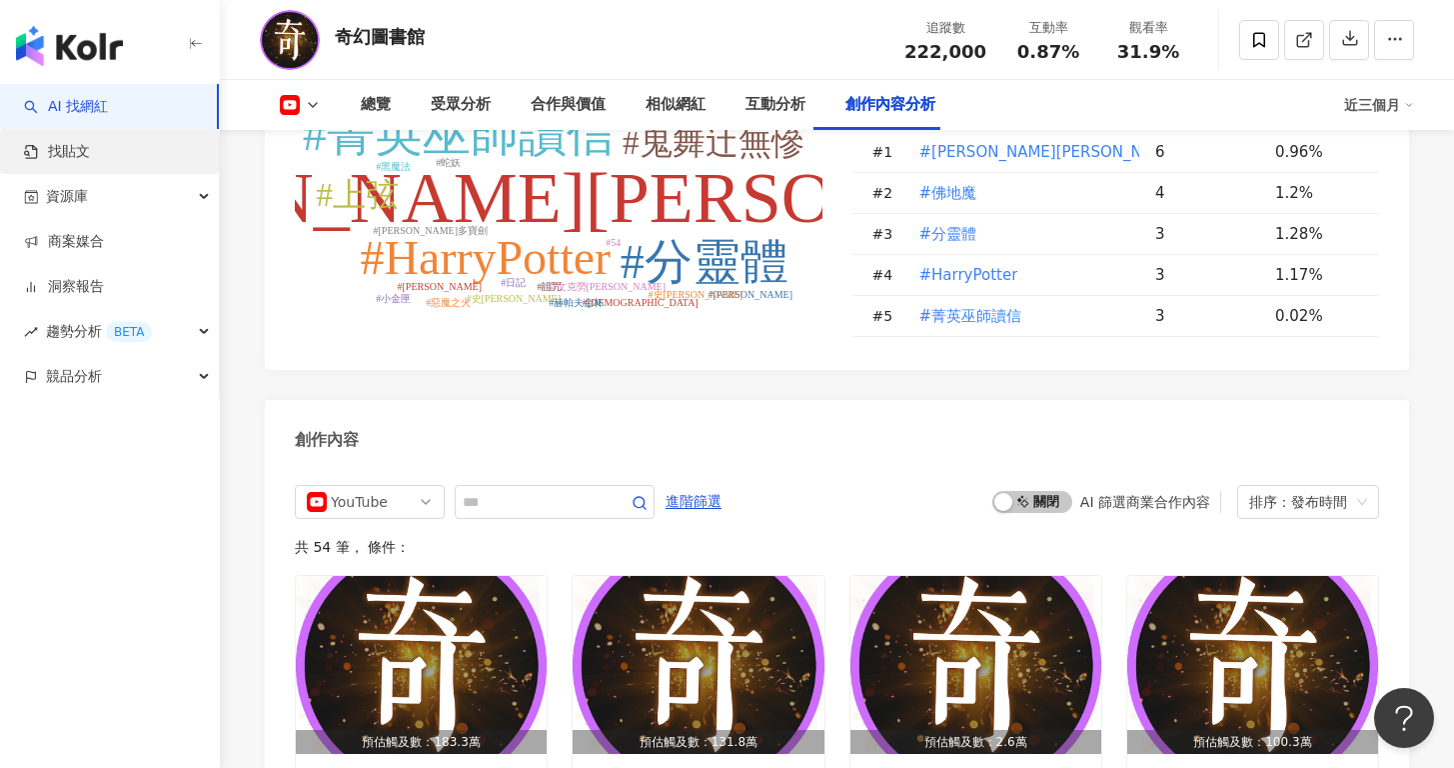
scroll to position [5163, 0]
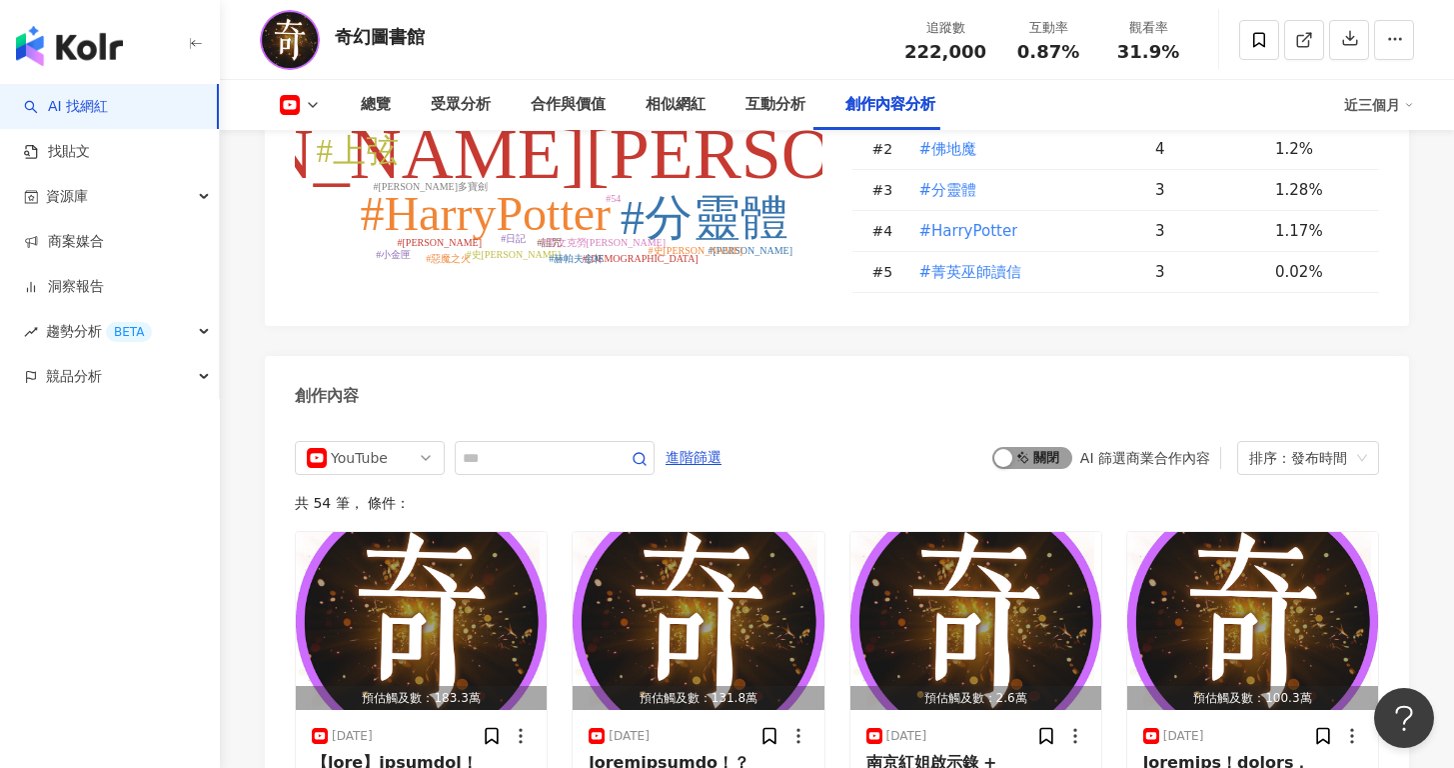
click at [1008, 449] on div "button" at bounding box center [1004, 458] width 18 height 18
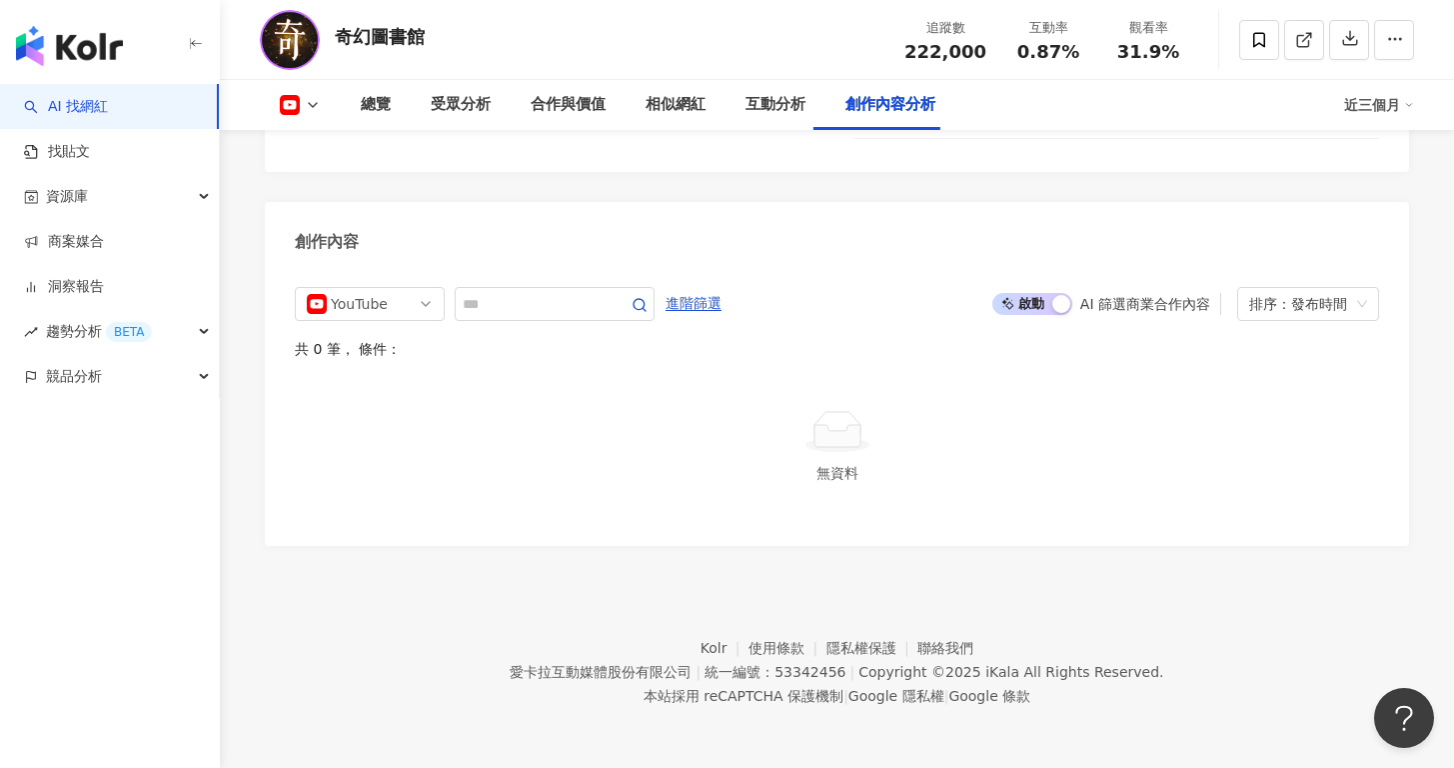
scroll to position [5300, 0]
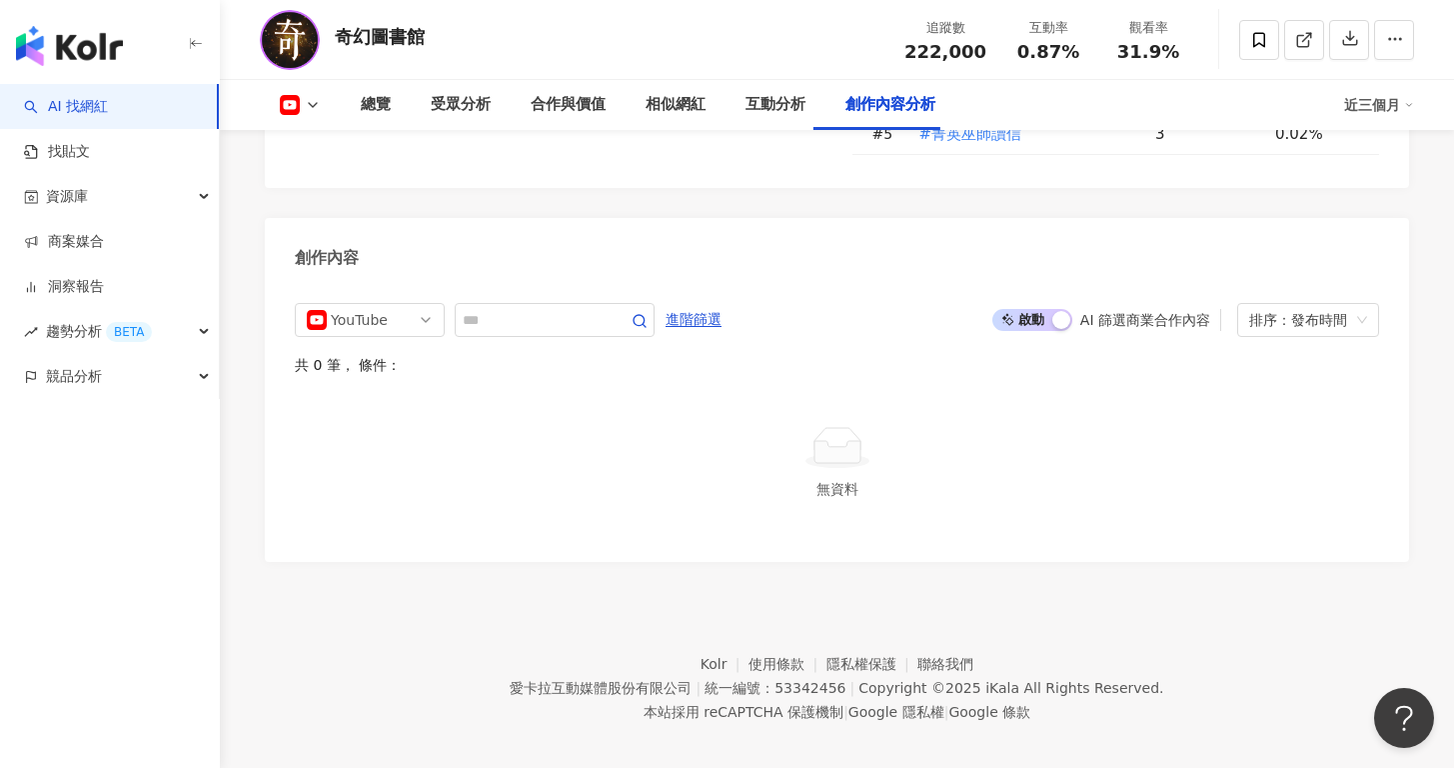
click at [1052, 309] on span "啟動 關閉" at bounding box center [1033, 320] width 80 height 22
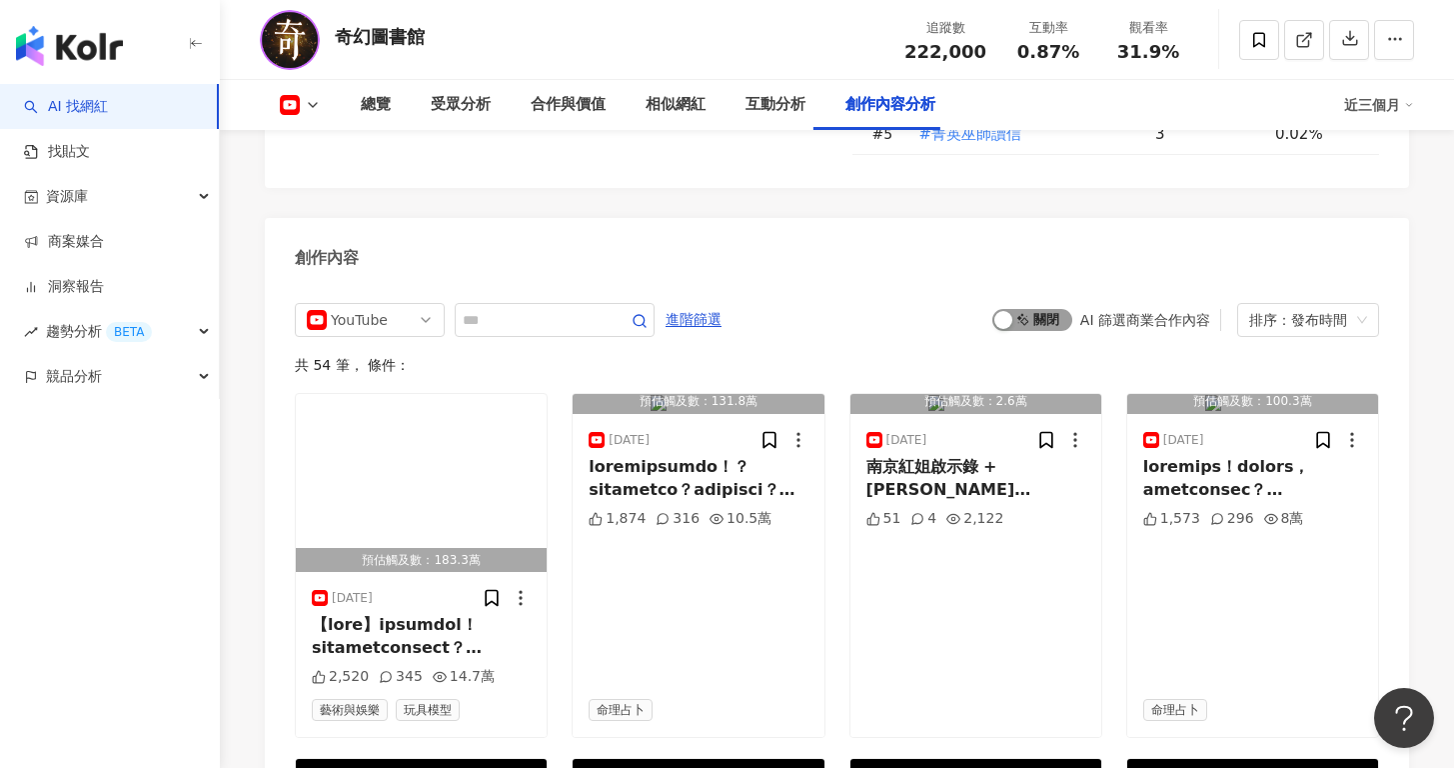
scroll to position [5372, 0]
